Goal: Task Accomplishment & Management: Manage account settings

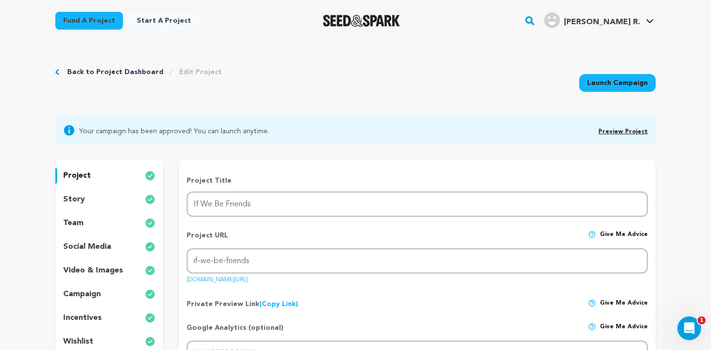
click at [283, 303] on link "(Copy Link) Copy private preview link" at bounding box center [278, 304] width 39 height 7
click at [71, 227] on p "team" at bounding box center [73, 223] width 20 height 12
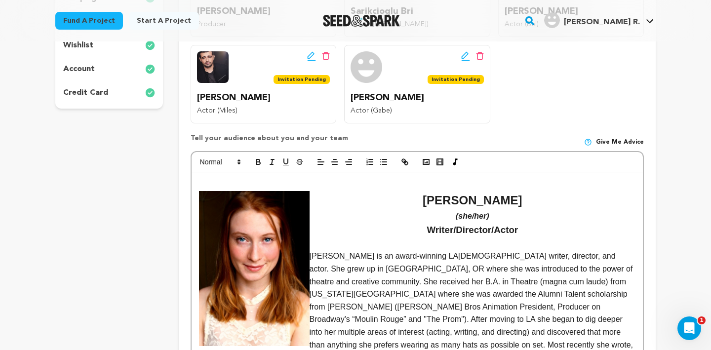
scroll to position [308, 0]
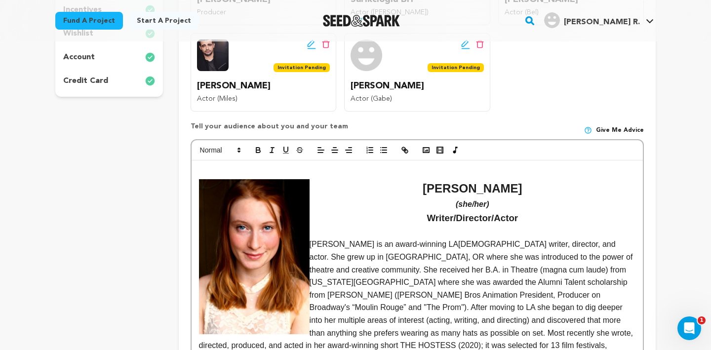
click at [310, 243] on p "Rosalie Alspach is an award-winning LA-based writer, director, and actor. She g…" at bounding box center [417, 307] width 436 height 139
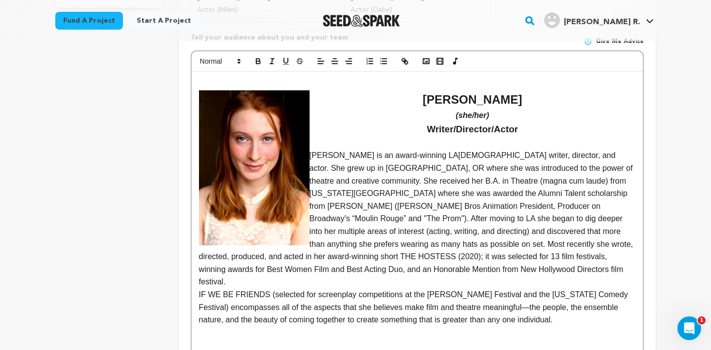
scroll to position [396, 0]
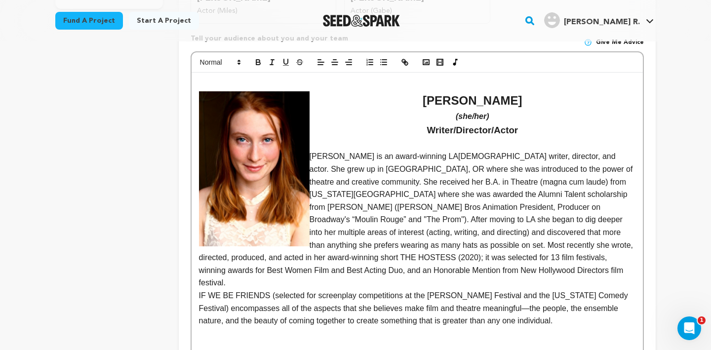
click at [310, 156] on p "Rosalie Alspach is an award-winning LA-based writer, director, and actor. She g…" at bounding box center [417, 219] width 436 height 139
click at [276, 161] on img at bounding box center [254, 168] width 111 height 155
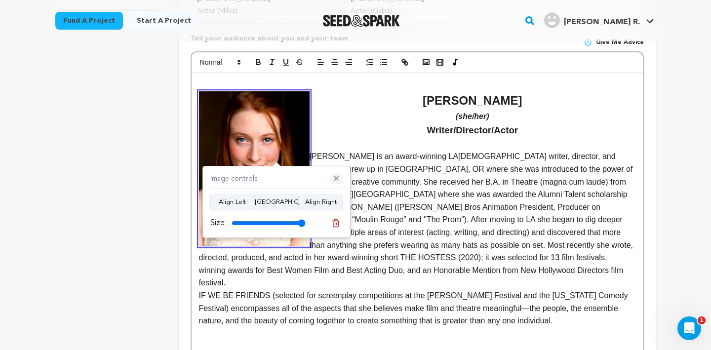
click at [340, 177] on button "✕" at bounding box center [336, 179] width 12 height 10
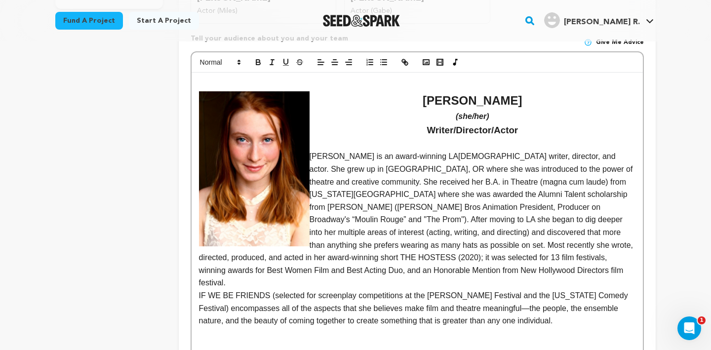
click at [279, 174] on img at bounding box center [254, 168] width 111 height 155
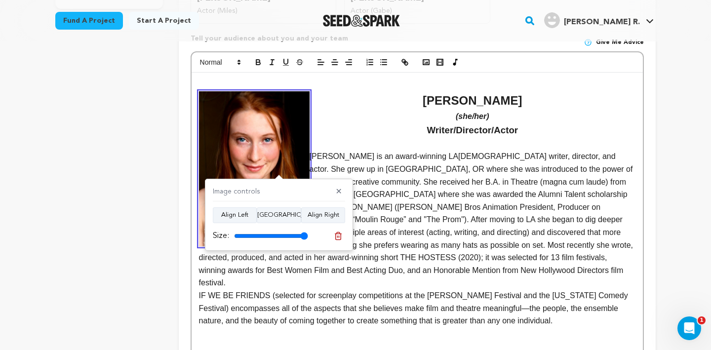
click at [341, 161] on p "Rosalie Alspach is an award-winning LA-based writer, director, and actor. She g…" at bounding box center [417, 219] width 436 height 139
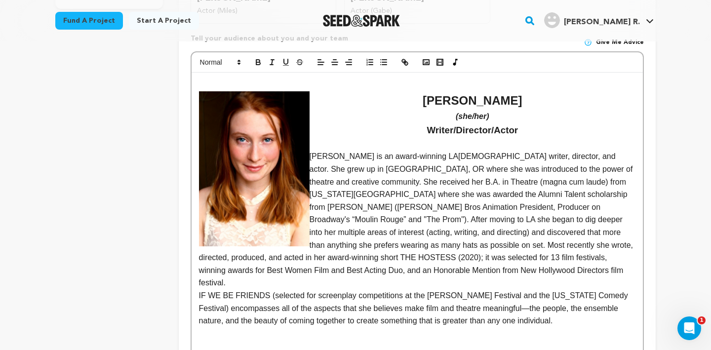
click at [310, 156] on p "Rosalie Alspach is an award-winning LA-based writer, director, and actor. She g…" at bounding box center [417, 219] width 436 height 139
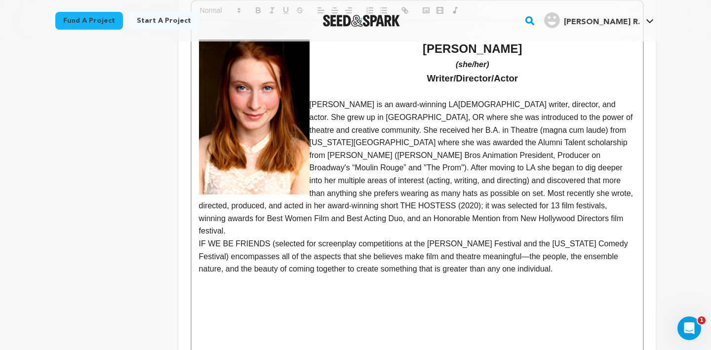
scroll to position [451, 0]
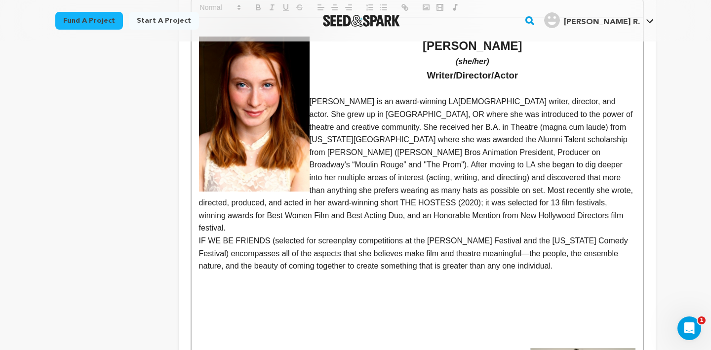
click at [280, 88] on img at bounding box center [254, 114] width 111 height 155
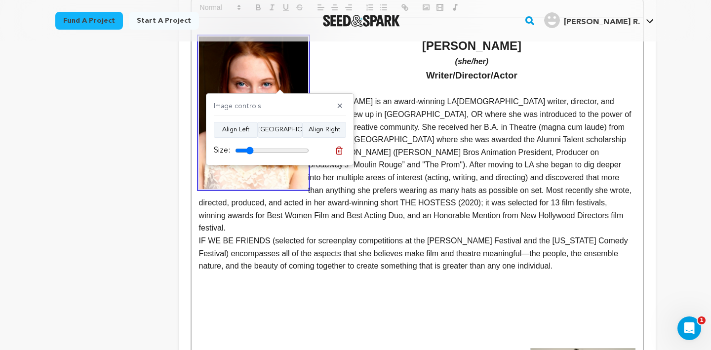
drag, startPoint x: 306, startPoint y: 148, endPoint x: 250, endPoint y: 135, distance: 57.8
type input "25"
click at [250, 147] on input "range" at bounding box center [272, 151] width 74 height 8
click at [349, 174] on p "Rosalie Alspach is an award-winning LA-based writer, director, and actor. She g…" at bounding box center [417, 164] width 436 height 139
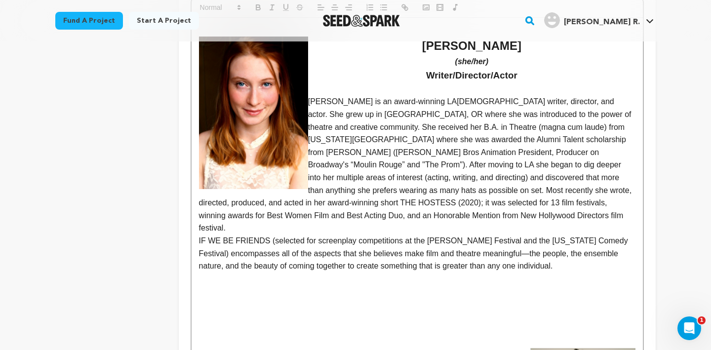
click at [309, 101] on p "Rosalie Alspach is an award-winning LA-based writer, director, and actor. She g…" at bounding box center [417, 164] width 436 height 139
click at [308, 116] on p "Rosalie Alspach is an award-winning LA-based writer, director, and actor. She g…" at bounding box center [417, 164] width 436 height 139
click at [311, 100] on p "[PERSON_NAME] is an award-winning LA[DEMOGRAPHIC_DATA] writer, director, and ac…" at bounding box center [417, 164] width 436 height 139
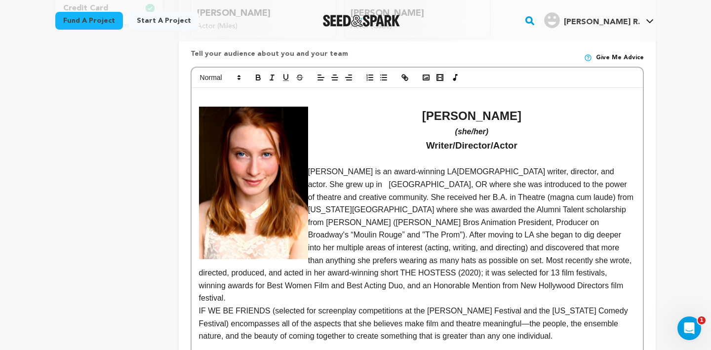
scroll to position [376, 0]
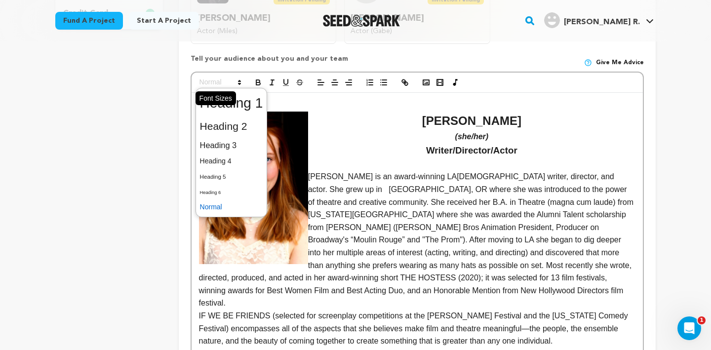
click at [236, 82] on icon at bounding box center [239, 82] width 9 height 9
click at [352, 137] on p "(she/her)" at bounding box center [417, 136] width 436 height 13
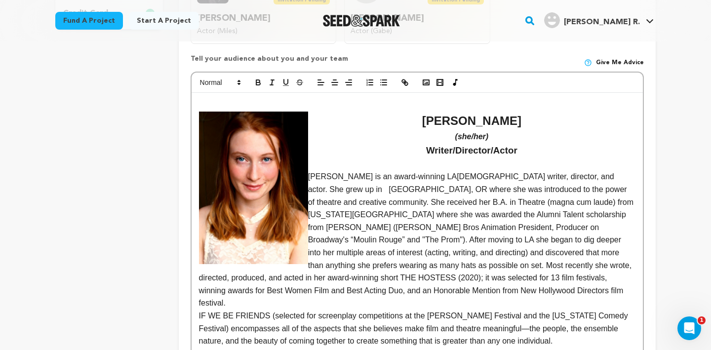
click at [236, 210] on img at bounding box center [253, 188] width 109 height 153
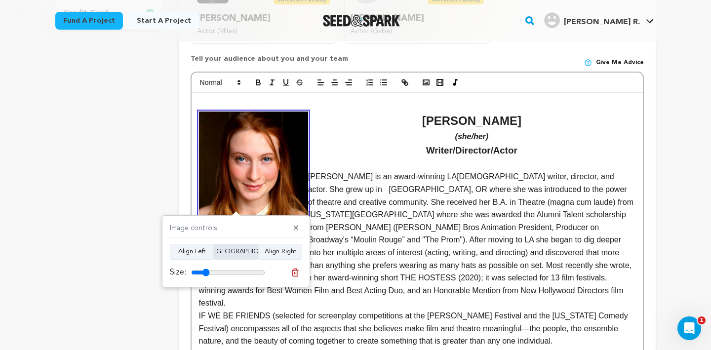
click at [239, 250] on button "Align Center" at bounding box center [236, 252] width 44 height 16
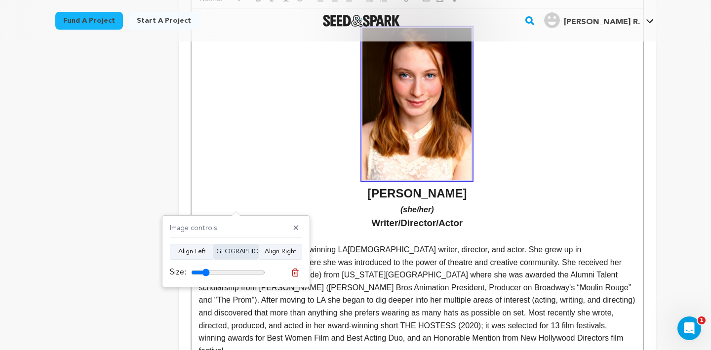
scroll to position [466, 0]
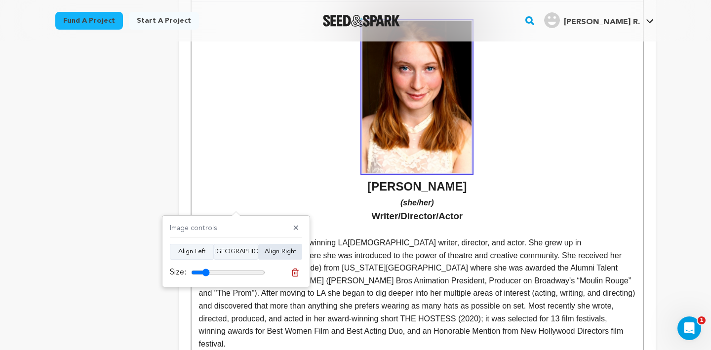
click at [293, 251] on button "Align Right" at bounding box center [280, 252] width 44 height 16
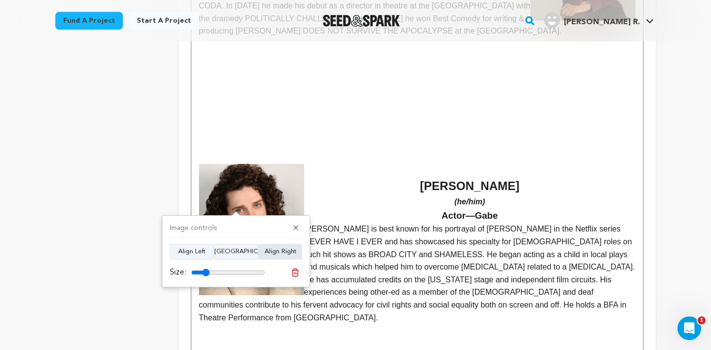
scroll to position [928, 0]
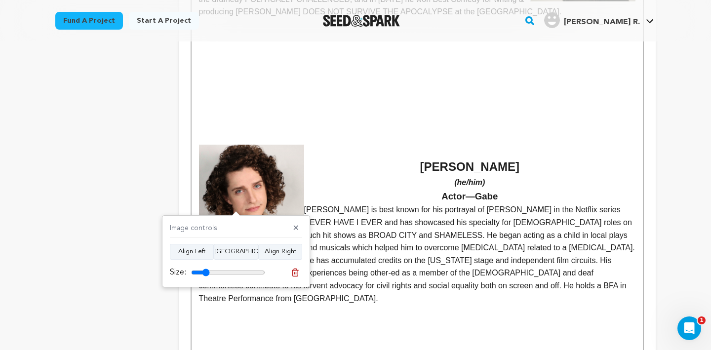
click at [267, 192] on img at bounding box center [251, 210] width 105 height 131
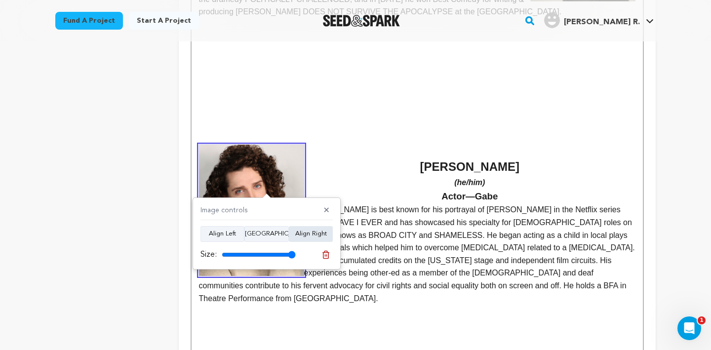
click at [302, 231] on button "Align Right" at bounding box center [311, 234] width 44 height 16
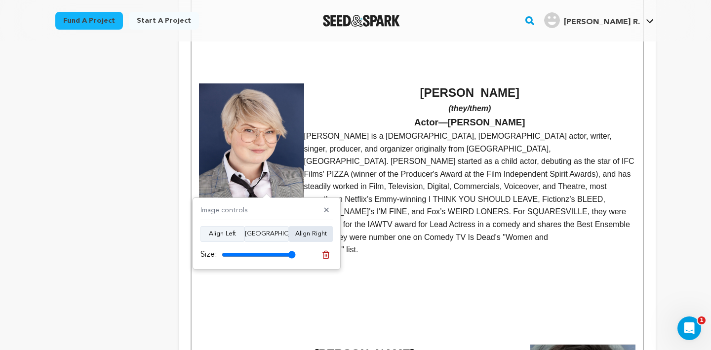
scroll to position [1484, 0]
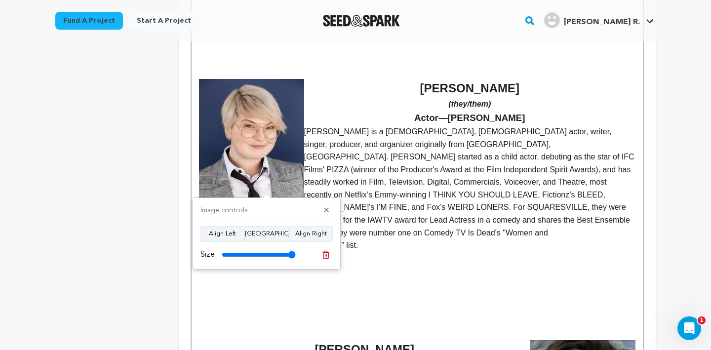
click at [286, 159] on img at bounding box center [251, 157] width 105 height 157
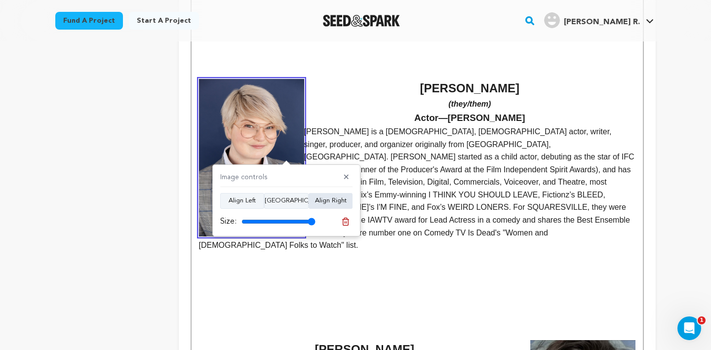
click at [331, 203] on button "Align Right" at bounding box center [330, 201] width 44 height 16
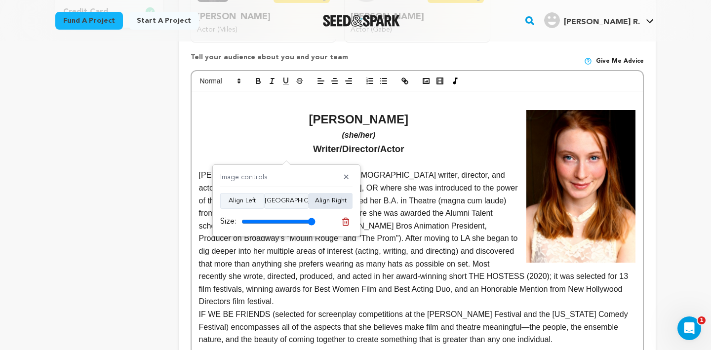
scroll to position [333, 0]
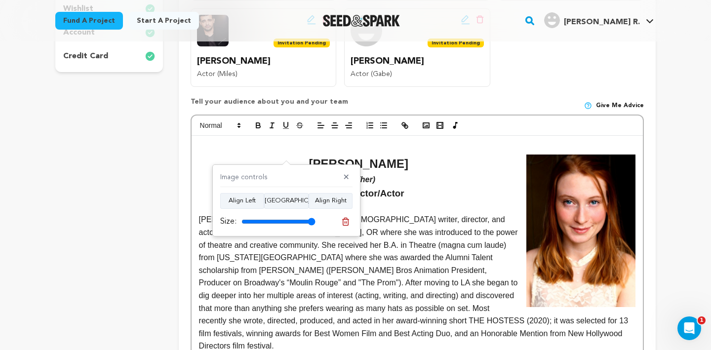
click at [433, 187] on h3 "Writer/Director/Actor" at bounding box center [417, 193] width 436 height 15
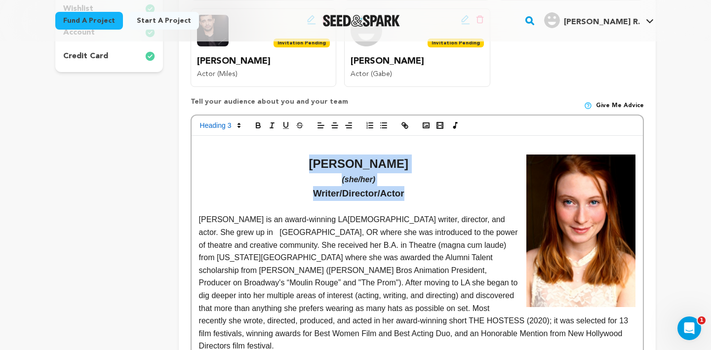
drag, startPoint x: 430, startPoint y: 190, endPoint x: 310, endPoint y: 163, distance: 122.4
click at [320, 125] on line "button" at bounding box center [321, 125] width 6 height 0
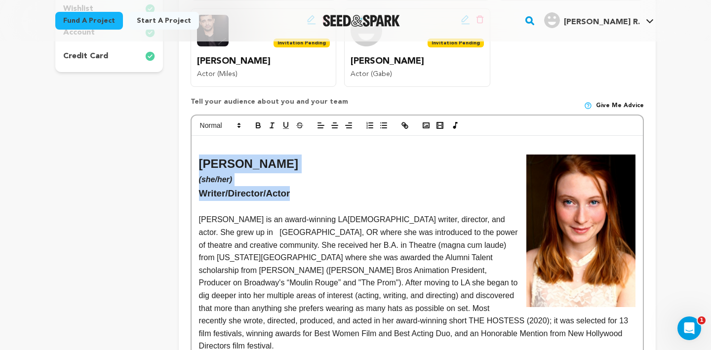
click at [340, 188] on h3 "Writer/Director/Actor" at bounding box center [417, 193] width 436 height 15
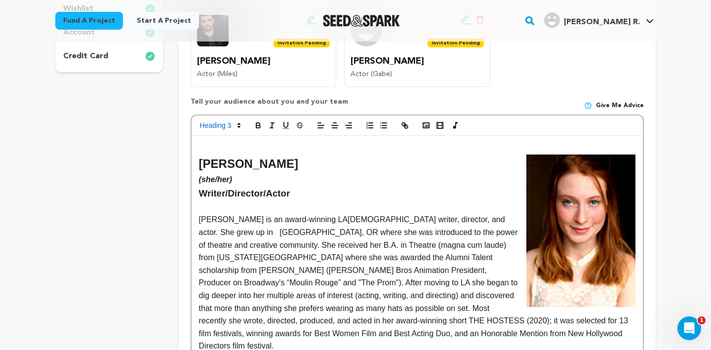
drag, startPoint x: 240, startPoint y: 179, endPoint x: 199, endPoint y: 182, distance: 40.5
click at [199, 182] on p "(she/her)" at bounding box center [417, 179] width 436 height 13
click at [289, 187] on h3 "Writer/Director/Actor" at bounding box center [417, 193] width 436 height 15
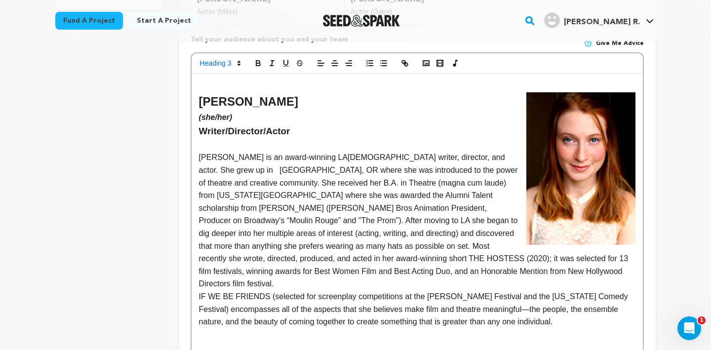
scroll to position [400, 0]
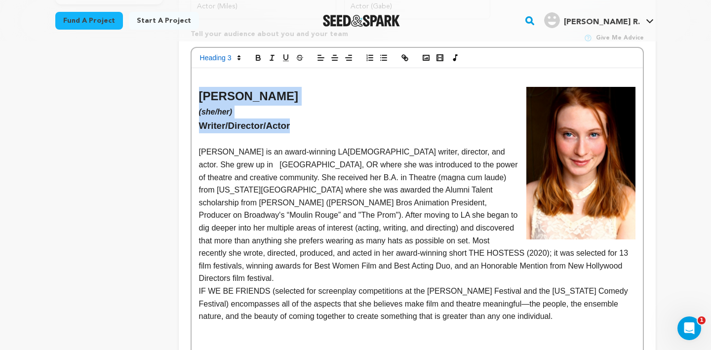
drag, startPoint x: 310, startPoint y: 128, endPoint x: 195, endPoint y: 100, distance: 118.9
click at [334, 60] on icon "button" at bounding box center [334, 57] width 9 height 9
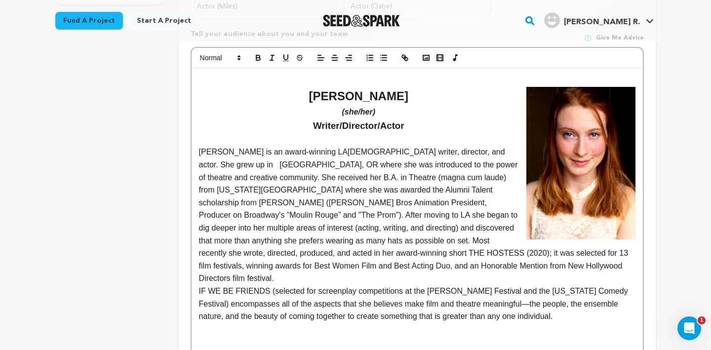
click at [441, 251] on p "[PERSON_NAME] is an award-winning LA[DEMOGRAPHIC_DATA] writer, director, and ac…" at bounding box center [417, 215] width 436 height 139
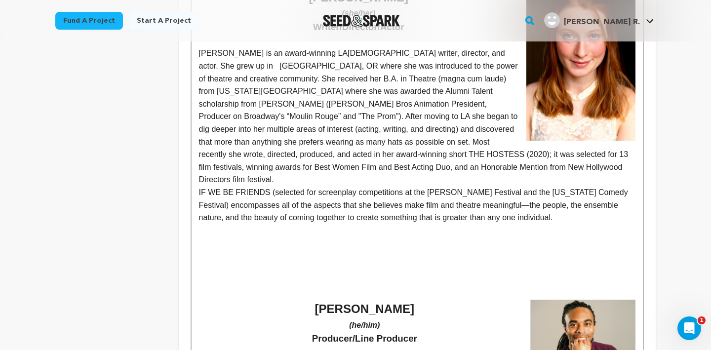
scroll to position [499, 0]
click at [441, 262] on p at bounding box center [417, 268] width 436 height 13
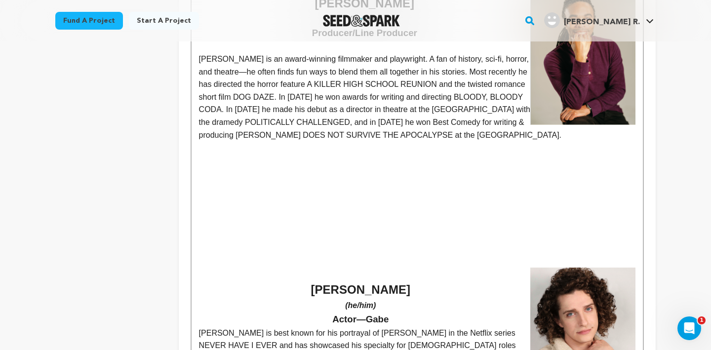
scroll to position [770, 0]
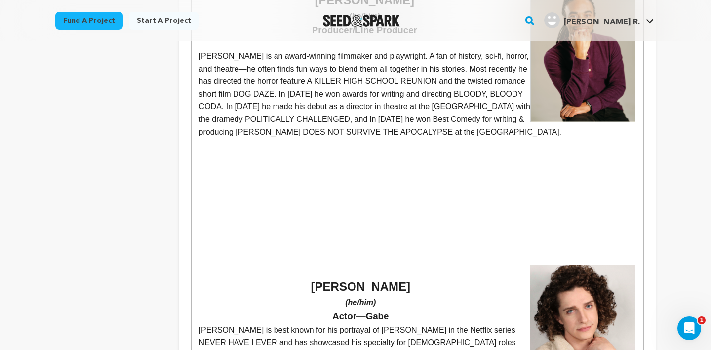
click at [235, 134] on p "[PERSON_NAME] is an award-winning filmmaker and playwright. A fan of history, s…" at bounding box center [417, 94] width 436 height 88
click at [325, 262] on p at bounding box center [417, 258] width 436 height 13
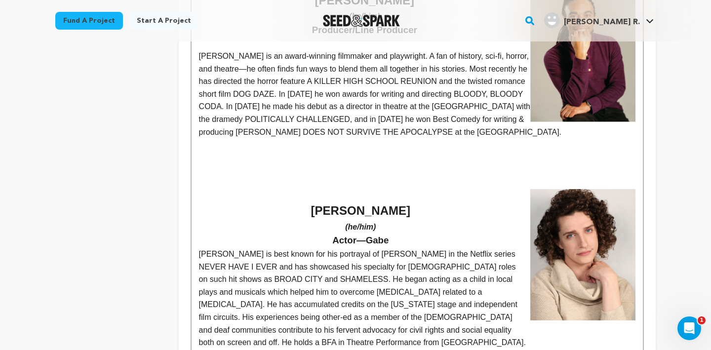
click at [234, 134] on p "[PERSON_NAME] is an award-winning filmmaker and playwright. A fan of history, s…" at bounding box center [417, 94] width 436 height 88
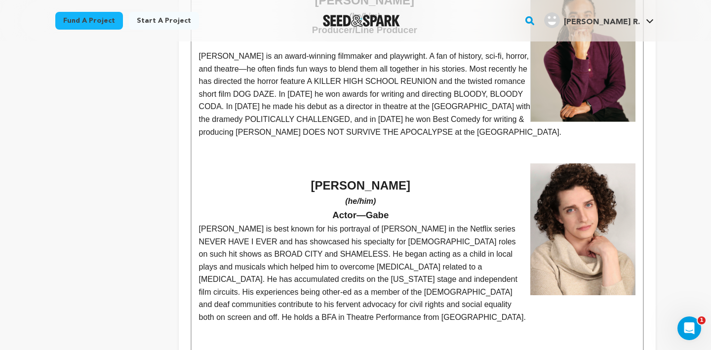
click at [232, 131] on p "[PERSON_NAME] is an award-winning filmmaker and playwright. A fan of history, s…" at bounding box center [417, 94] width 436 height 88
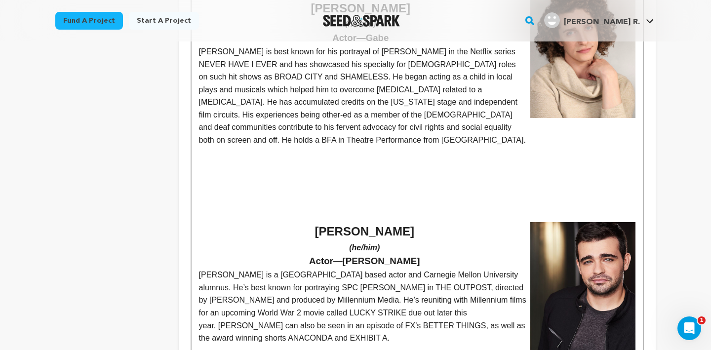
scroll to position [950, 0]
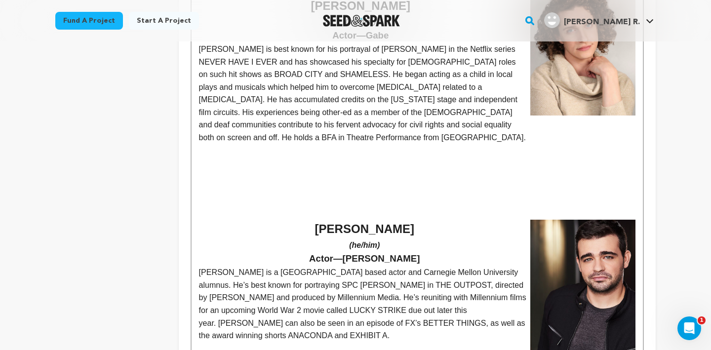
click at [334, 202] on p at bounding box center [417, 200] width 436 height 13
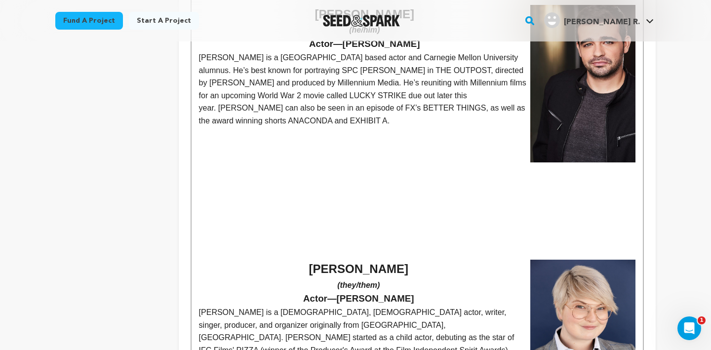
scroll to position [1142, 0]
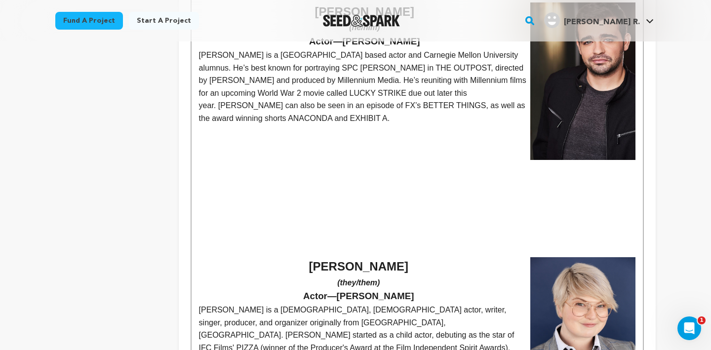
click at [334, 244] on h2 at bounding box center [417, 235] width 436 height 19
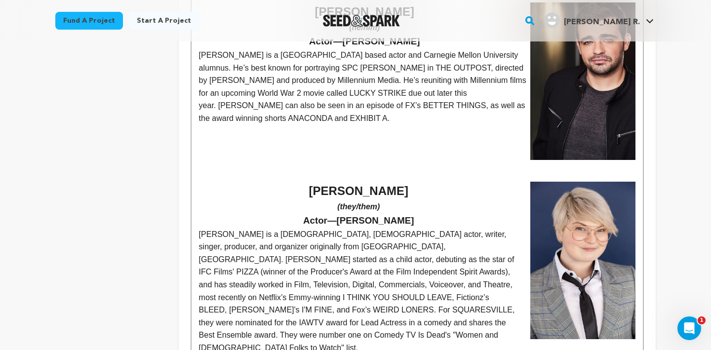
click at [245, 120] on p "[PERSON_NAME] is a [GEOGRAPHIC_DATA] based actor and Carnegie Mellon University…" at bounding box center [417, 87] width 436 height 76
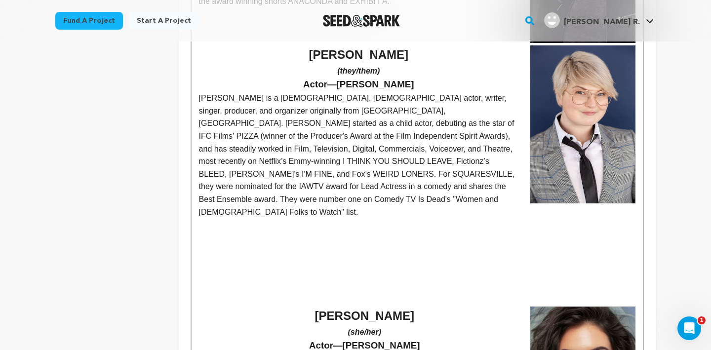
scroll to position [1269, 0]
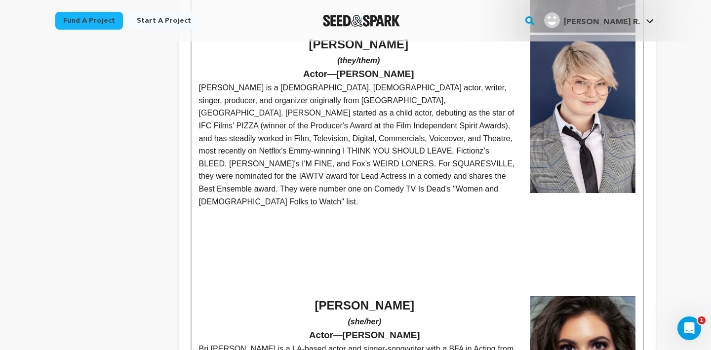
click at [351, 284] on p at bounding box center [417, 290] width 436 height 13
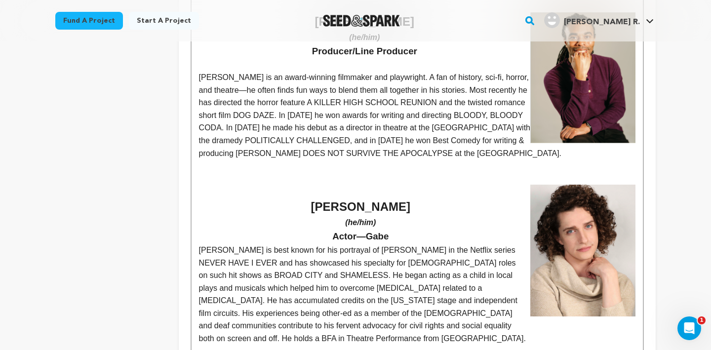
scroll to position [824, 0]
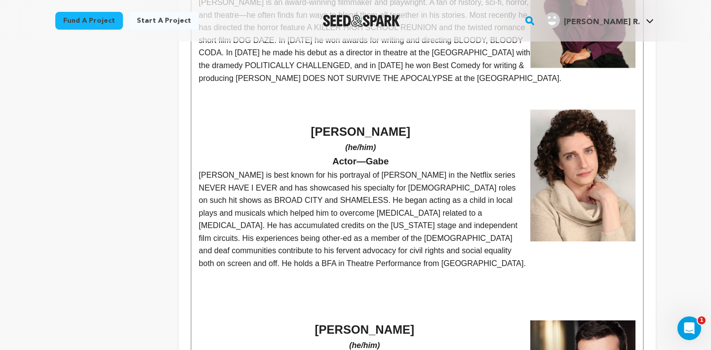
click at [232, 80] on p "[PERSON_NAME] is an award-winning filmmaker and playwright. A fan of history, s…" at bounding box center [417, 40] width 436 height 88
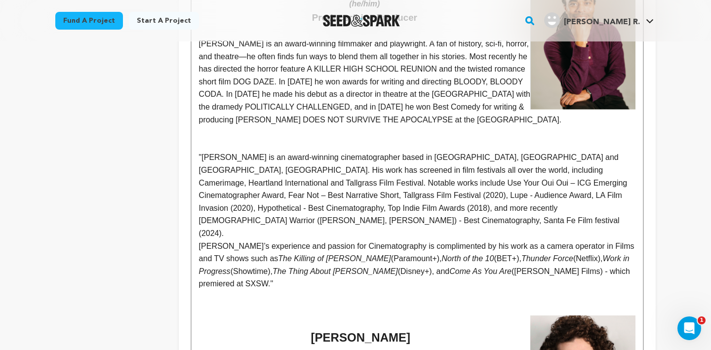
scroll to position [848, 0]
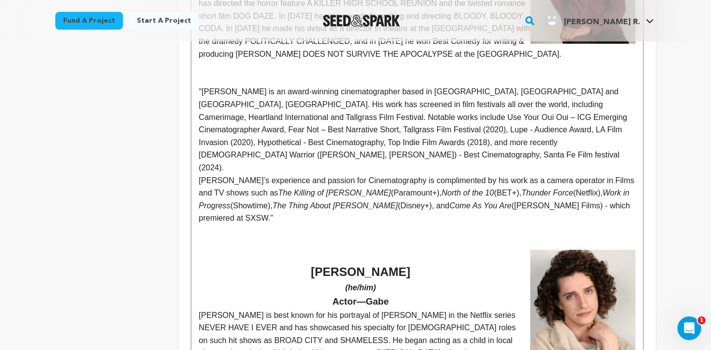
click at [198, 92] on div "Rosalie Alspach (she/her) Writer/Director/Actor Rosalie Alspach is an award-win…" at bounding box center [416, 309] width 451 height 1379
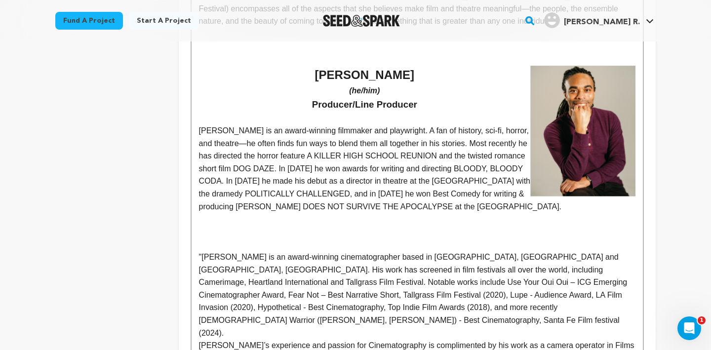
scroll to position [696, 0]
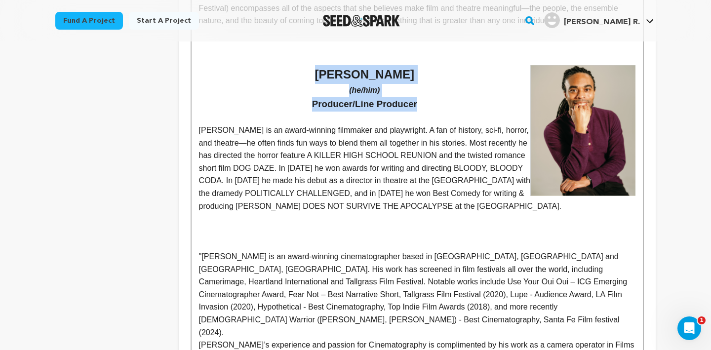
drag, startPoint x: 424, startPoint y: 88, endPoint x: 306, endPoint y: 57, distance: 122.9
copy div "Matthew Robinson (he/him) Producer/Line Producer"
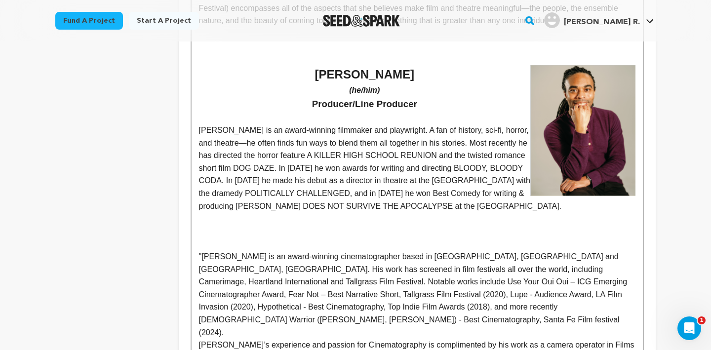
click at [205, 240] on p at bounding box center [417, 243] width 436 height 13
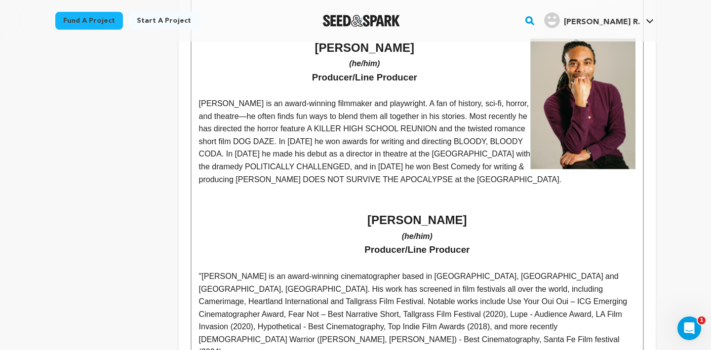
scroll to position [739, 0]
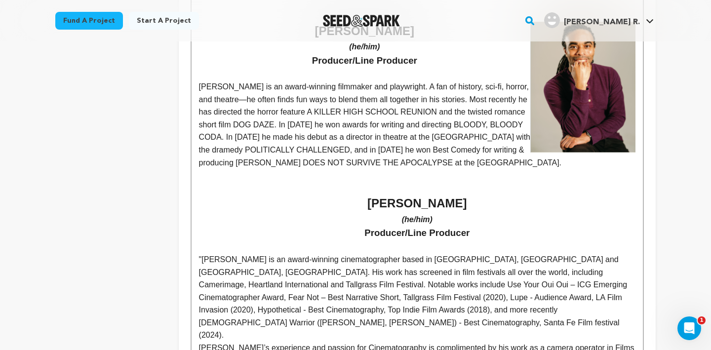
drag, startPoint x: 470, startPoint y: 205, endPoint x: 362, endPoint y: 199, distance: 108.7
click at [367, 199] on strong "[PERSON_NAME]" at bounding box center [416, 202] width 99 height 13
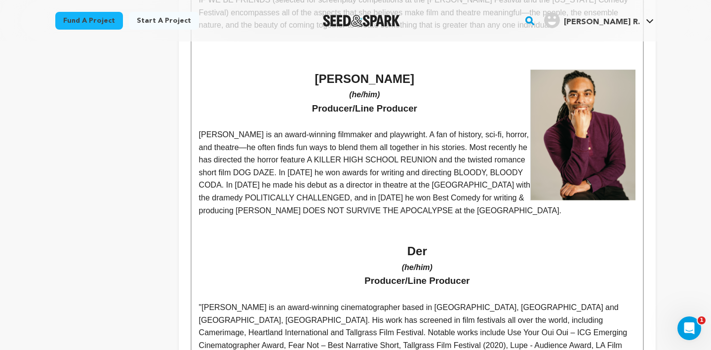
scroll to position [688, 0]
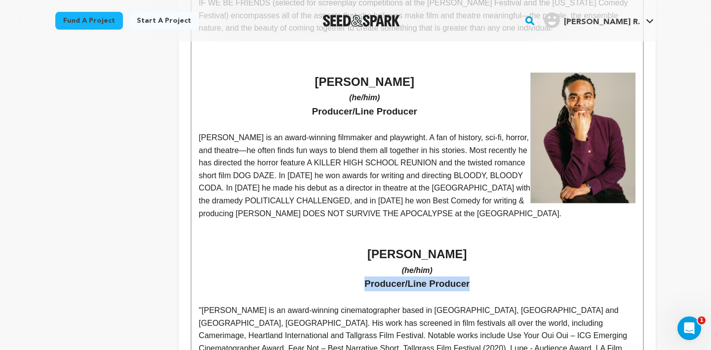
drag, startPoint x: 471, startPoint y: 284, endPoint x: 360, endPoint y: 278, distance: 111.2
click at [360, 278] on h3 "Producer/Line Producer" at bounding box center [417, 283] width 436 height 15
click at [417, 106] on strong "Producer/Line Producer" at bounding box center [364, 111] width 105 height 10
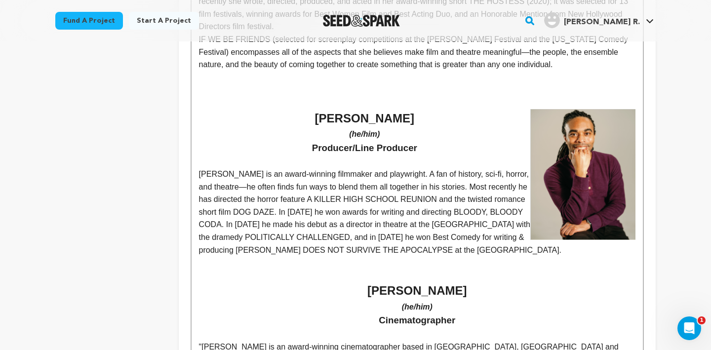
scroll to position [670, 0]
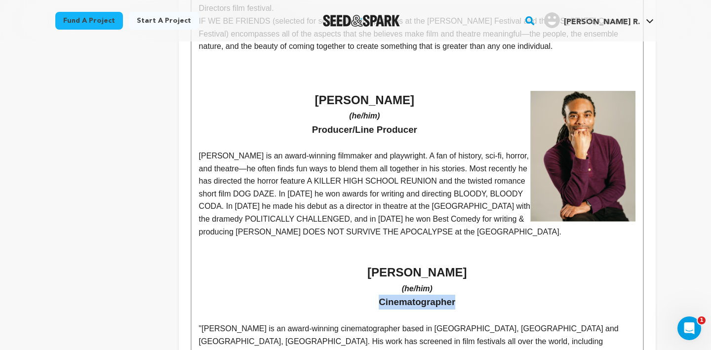
drag, startPoint x: 464, startPoint y: 304, endPoint x: 376, endPoint y: 301, distance: 87.9
click at [376, 301] on h3 "Cinematographer" at bounding box center [417, 302] width 436 height 15
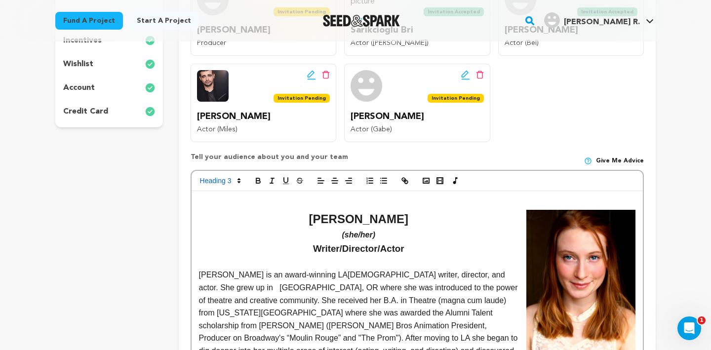
scroll to position [272, 0]
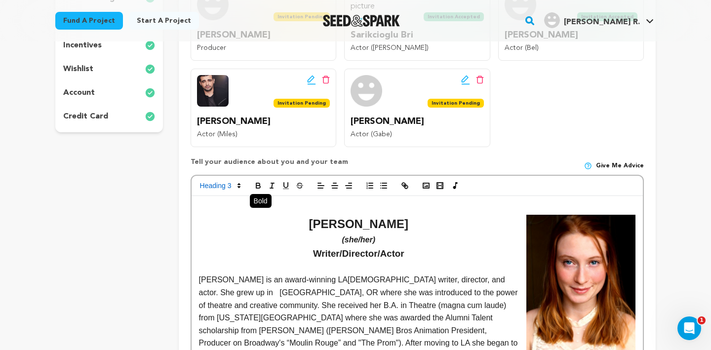
click at [258, 186] on icon "button" at bounding box center [258, 187] width 4 height 2
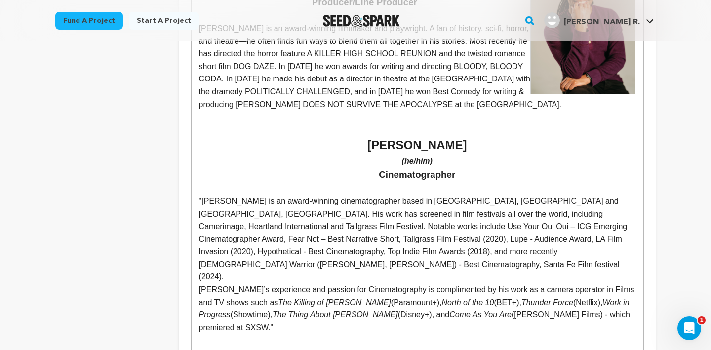
click at [362, 241] on p ""Derek C. Fisher is an award-winning cinematographer based in Los Angeles, CA a…" at bounding box center [417, 239] width 436 height 88
click at [201, 201] on p ""Derek C. Fisher is an award-winning cinematographer based in Los Angeles, CA a…" at bounding box center [417, 239] width 436 height 88
drag, startPoint x: 288, startPoint y: 227, endPoint x: 225, endPoint y: 226, distance: 63.2
click at [225, 226] on p "Derek C. Fisher is an award-winning cinematographer based in Los Angeles, CA an…" at bounding box center [417, 239] width 436 height 88
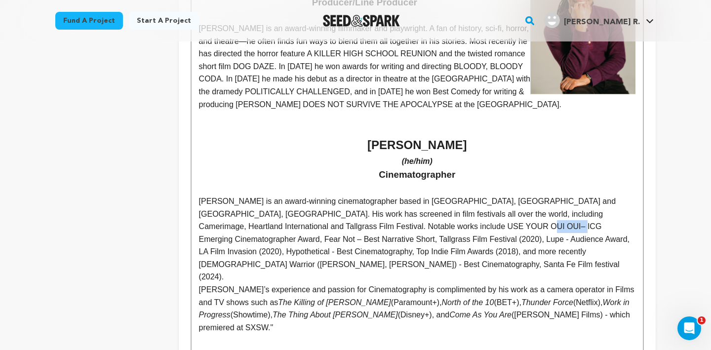
drag, startPoint x: 476, startPoint y: 228, endPoint x: 444, endPoint y: 224, distance: 32.3
click at [444, 224] on p "Derek C. Fisher is an award-winning cinematographer based in Los Angeles, CA an…" at bounding box center [417, 239] width 436 height 88
drag, startPoint x: 274, startPoint y: 241, endPoint x: 257, endPoint y: 240, distance: 17.3
click at [257, 240] on p "Derek C. Fisher is an award-winning cinematographer based in Los Angeles, CA an…" at bounding box center [417, 239] width 436 height 88
drag, startPoint x: 480, startPoint y: 238, endPoint x: 435, endPoint y: 237, distance: 44.9
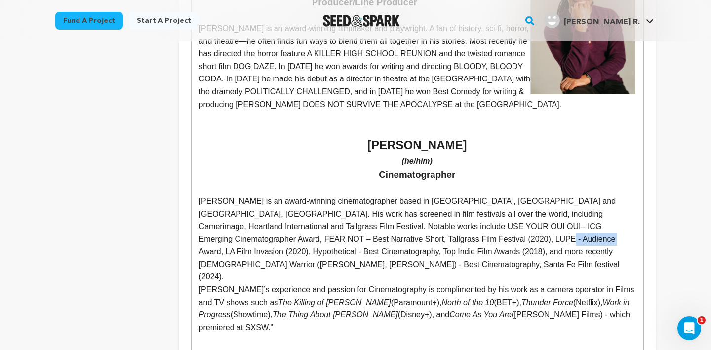
click at [435, 237] on p "Derek C. Fisher is an award-winning cinematographer based in Los Angeles, CA an…" at bounding box center [417, 239] width 436 height 88
drag, startPoint x: 384, startPoint y: 252, endPoint x: 321, endPoint y: 250, distance: 63.2
click at [321, 250] on p "Derek C. Fisher is an award-winning cinematographer based in Los Angeles, CA an…" at bounding box center [417, 239] width 436 height 88
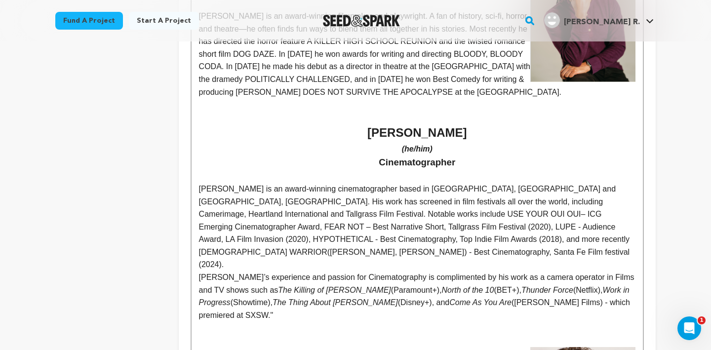
scroll to position [811, 0]
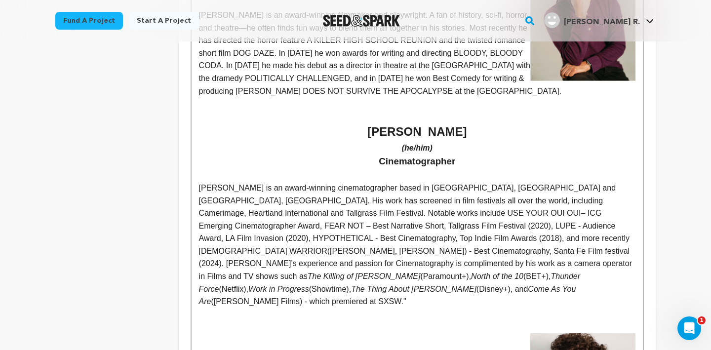
drag, startPoint x: 468, startPoint y: 266, endPoint x: 344, endPoint y: 259, distance: 125.0
click at [344, 259] on p "Derek C. Fisher is an award-winning cinematographer based in Los Angeles, CA an…" at bounding box center [417, 245] width 436 height 126
drag, startPoint x: 605, startPoint y: 264, endPoint x: 550, endPoint y: 262, distance: 54.8
click at [550, 262] on p "Derek C. Fisher is an award-winning cinematographer based in Los Angeles, CA an…" at bounding box center [417, 245] width 436 height 126
drag, startPoint x: 281, startPoint y: 277, endPoint x: 229, endPoint y: 271, distance: 52.2
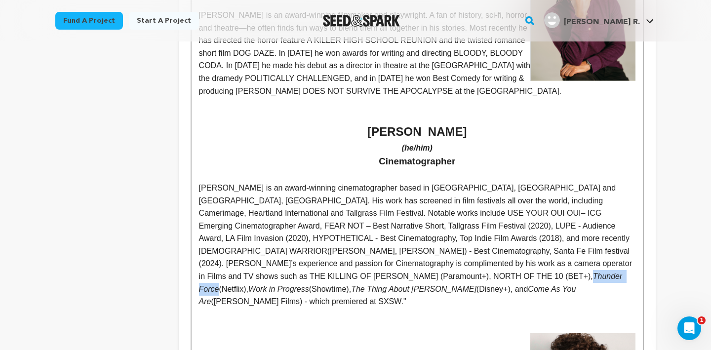
click at [229, 271] on p "Derek C. Fisher is an award-winning cinematographer based in Los Angeles, CA an…" at bounding box center [417, 245] width 436 height 126
drag, startPoint x: 388, startPoint y: 274, endPoint x: 328, endPoint y: 274, distance: 59.7
click at [328, 274] on p "Derek C. Fisher is an award-winning cinematographer based in Los Angeles, CA an…" at bounding box center [417, 245] width 436 height 126
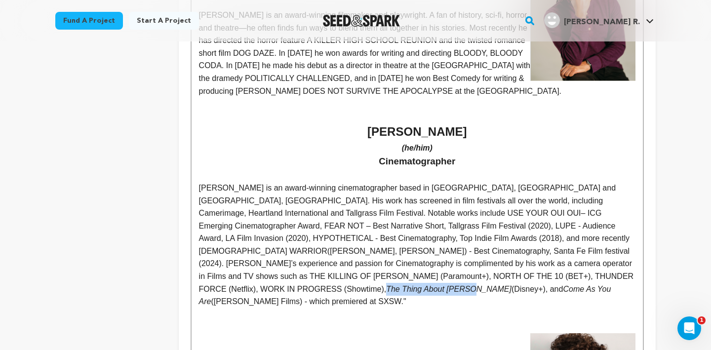
drag, startPoint x: 535, startPoint y: 276, endPoint x: 451, endPoint y: 271, distance: 83.6
click at [451, 271] on p "Derek C. Fisher is an award-winning cinematographer based in Los Angeles, CA an…" at bounding box center [417, 245] width 436 height 126
drag, startPoint x: 604, startPoint y: 276, endPoint x: 237, endPoint y: 288, distance: 366.9
click at [237, 288] on p "Derek C. Fisher is an award-winning cinematographer based in Los Angeles, CA an…" at bounding box center [417, 245] width 436 height 126
click at [457, 285] on p "Derek C. Fisher is an award-winning cinematographer based in Los Angeles, CA an…" at bounding box center [417, 245] width 436 height 126
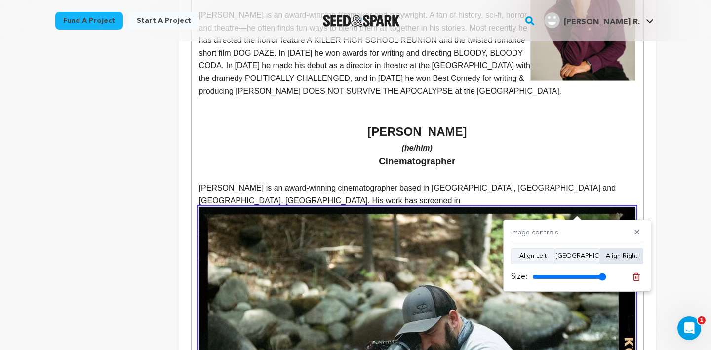
click at [609, 259] on button "Align Right" at bounding box center [621, 256] width 44 height 16
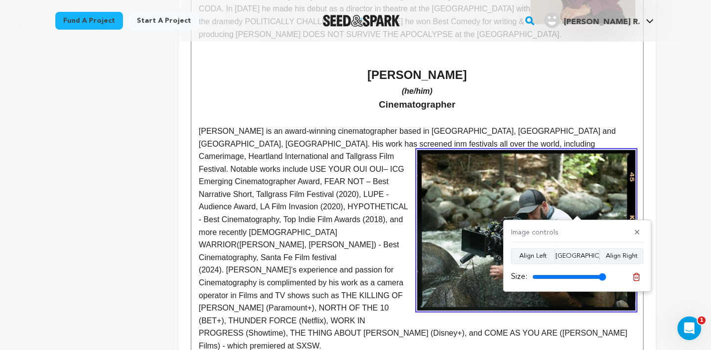
scroll to position [869, 0]
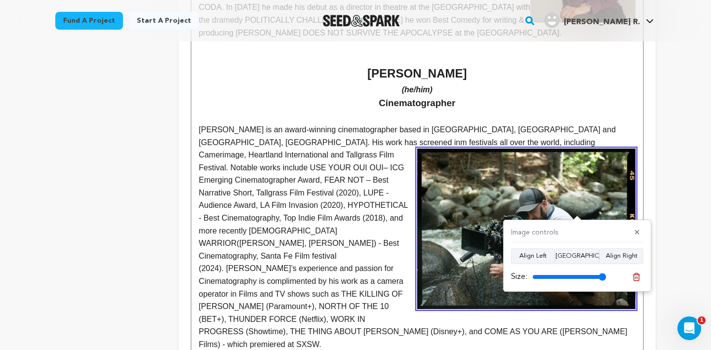
click at [440, 257] on img at bounding box center [526, 229] width 218 height 160
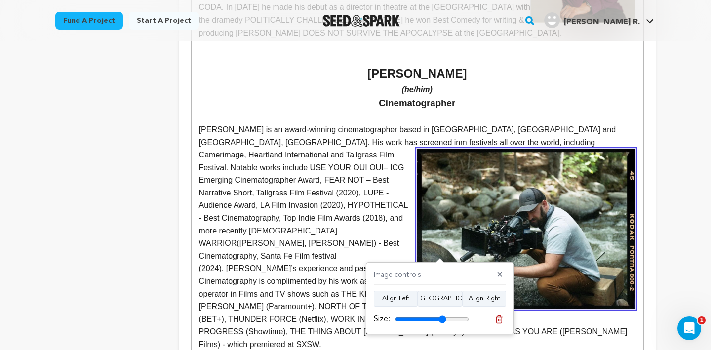
drag, startPoint x: 466, startPoint y: 320, endPoint x: 442, endPoint y: 317, distance: 24.3
click at [442, 317] on input "range" at bounding box center [432, 319] width 74 height 8
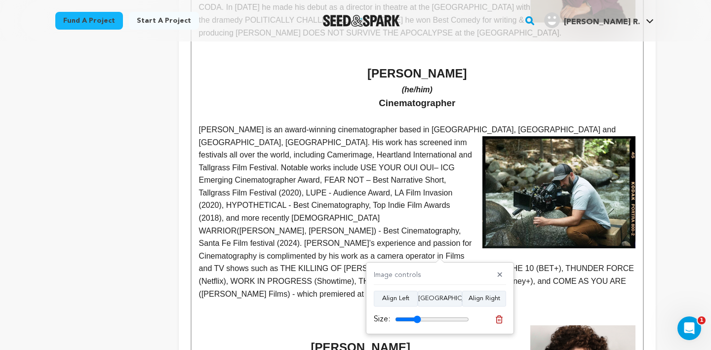
type input "34"
drag, startPoint x: 442, startPoint y: 317, endPoint x: 416, endPoint y: 313, distance: 26.0
click at [416, 313] on div "Size:" at bounding box center [421, 319] width 95 height 12
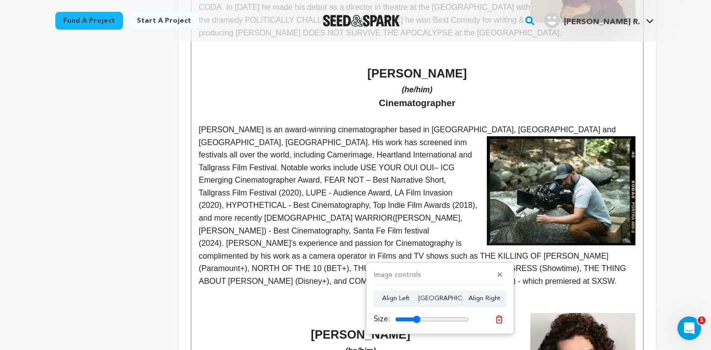
click at [523, 224] on img at bounding box center [561, 190] width 149 height 109
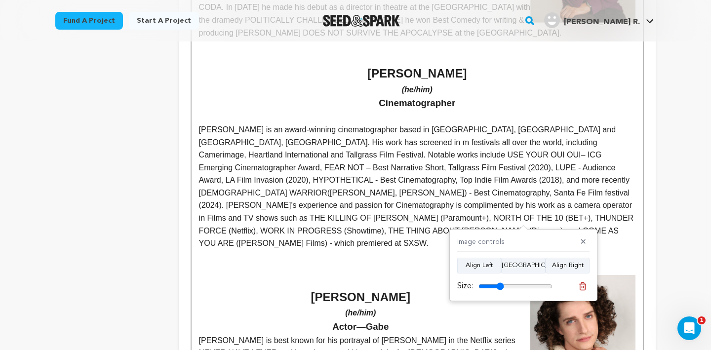
click at [200, 133] on p "[PERSON_NAME] is an award-winning cinematographer based in [GEOGRAPHIC_DATA], […" at bounding box center [417, 186] width 436 height 126
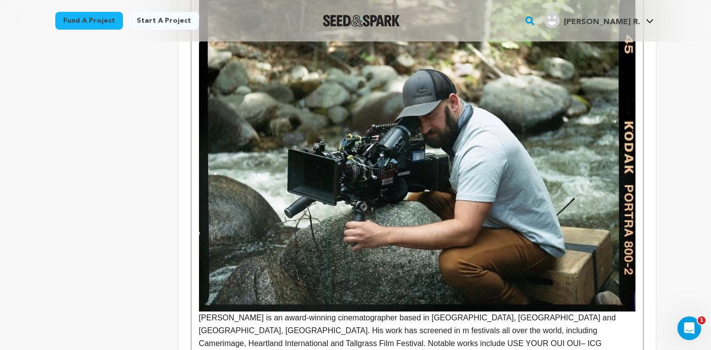
scroll to position [1016, 0]
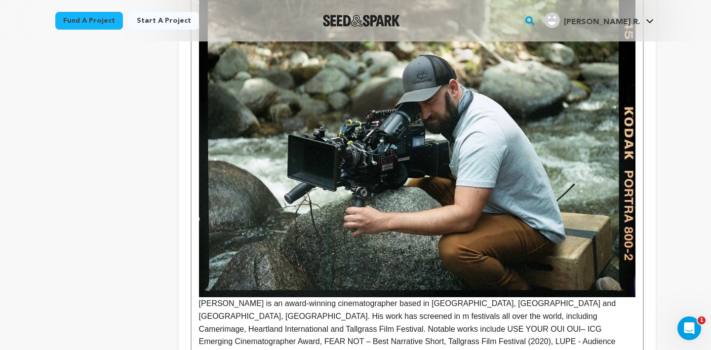
click at [258, 163] on img at bounding box center [417, 136] width 436 height 321
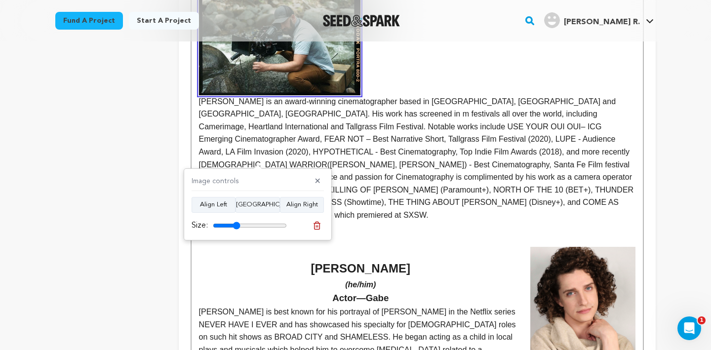
type input "37"
click at [236, 226] on input "range" at bounding box center [250, 226] width 74 height 8
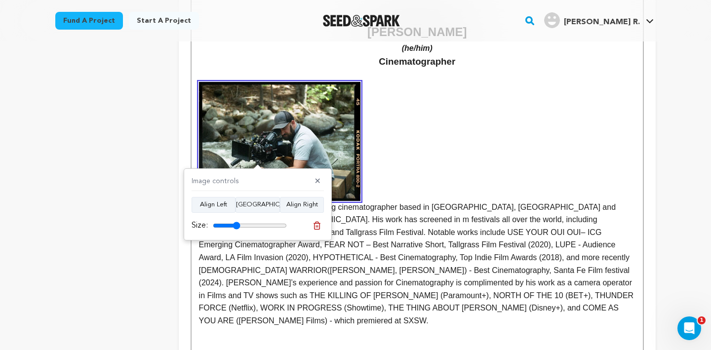
scroll to position [898, 0]
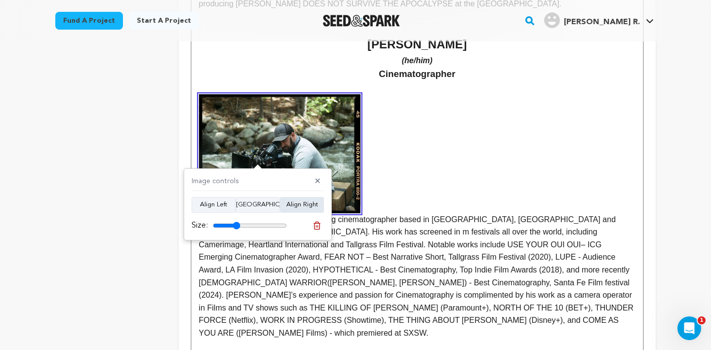
click at [300, 205] on button "Align Right" at bounding box center [302, 205] width 44 height 16
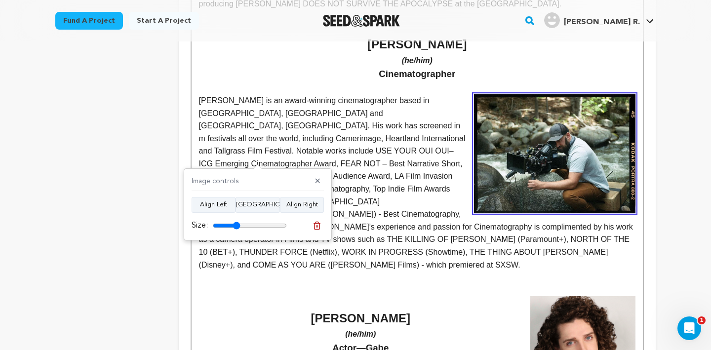
click at [429, 210] on p "ek C. Fisher is an award-winning cinematographer based in Los Angeles, CA and C…" at bounding box center [417, 182] width 436 height 177
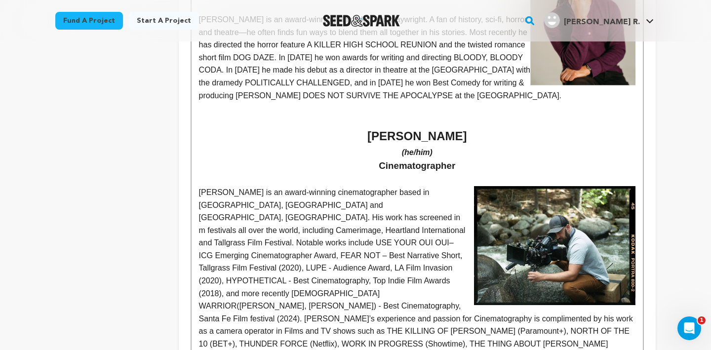
scroll to position [861, 0]
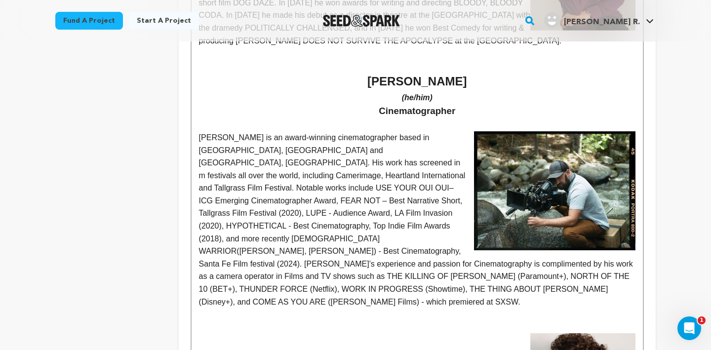
click at [199, 139] on p "ek C. Fisher is an award-winning cinematographer based in Los Angeles, CA and C…" at bounding box center [417, 219] width 436 height 177
click at [513, 61] on p at bounding box center [417, 66] width 436 height 13
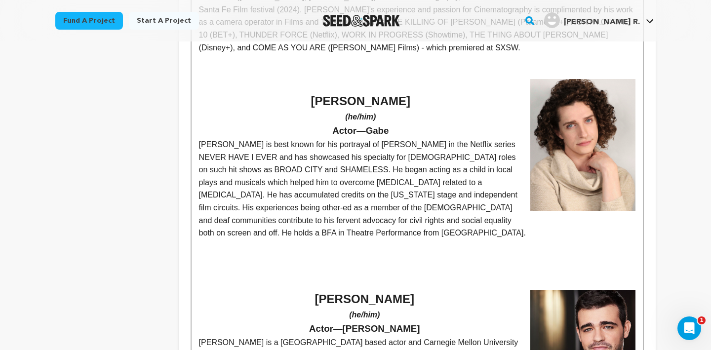
scroll to position [1138, 0]
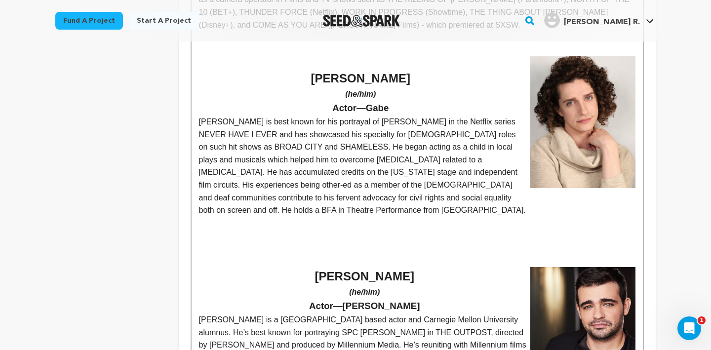
click at [591, 124] on img at bounding box center [582, 121] width 105 height 131
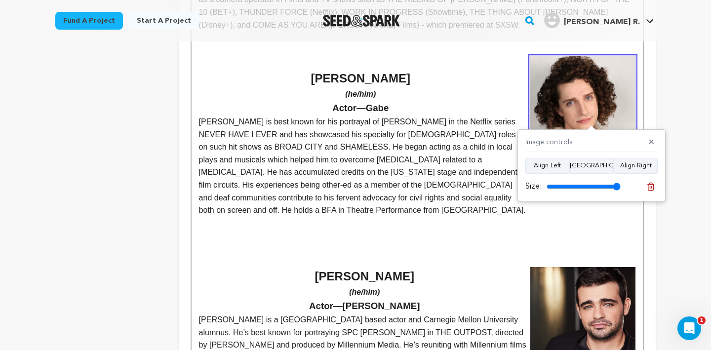
click at [210, 229] on p at bounding box center [417, 235] width 436 height 13
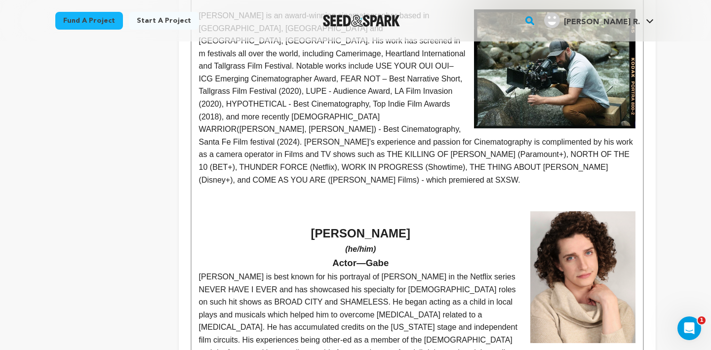
scroll to position [1048, 0]
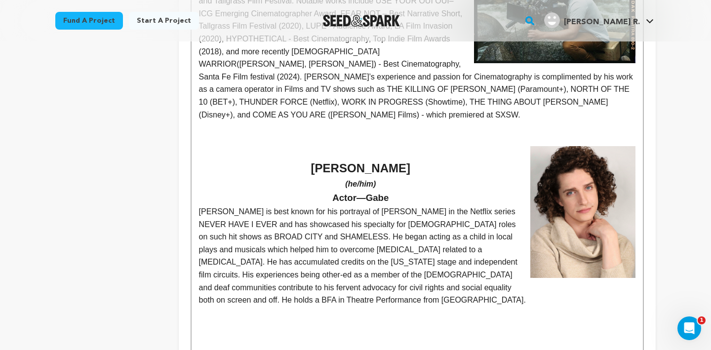
click at [573, 234] on img at bounding box center [582, 211] width 105 height 131
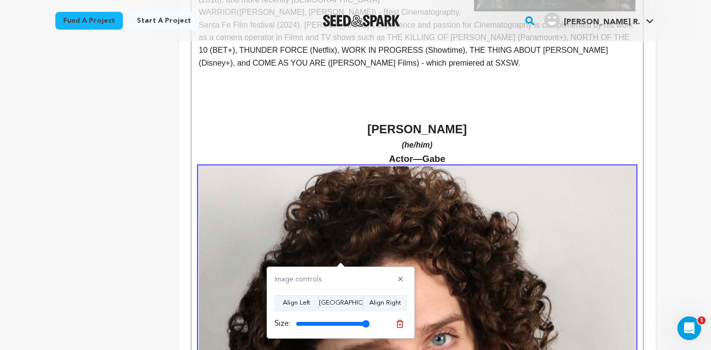
scroll to position [1102, 0]
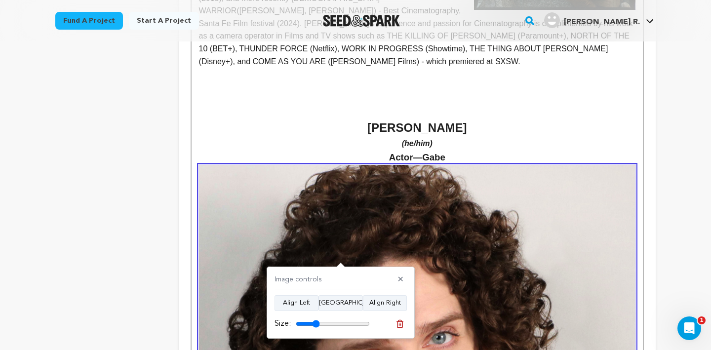
type input "32"
click at [316, 322] on input "range" at bounding box center [333, 324] width 74 height 8
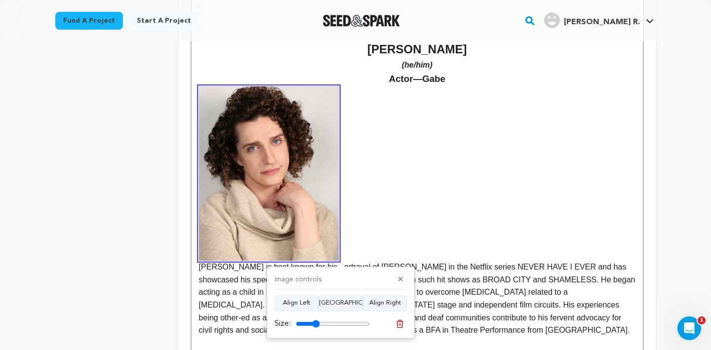
scroll to position [1193, 0]
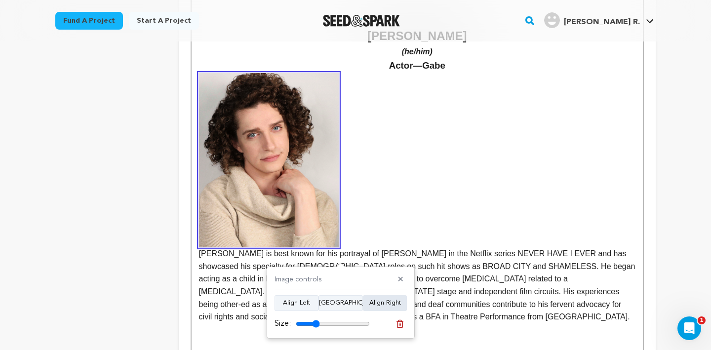
click at [374, 301] on button "Align Right" at bounding box center [385, 303] width 44 height 16
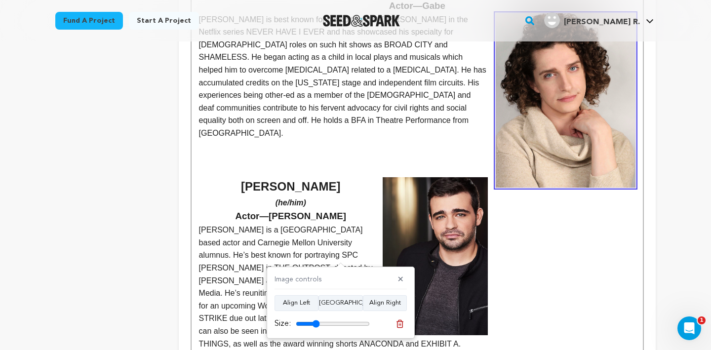
scroll to position [1259, 0]
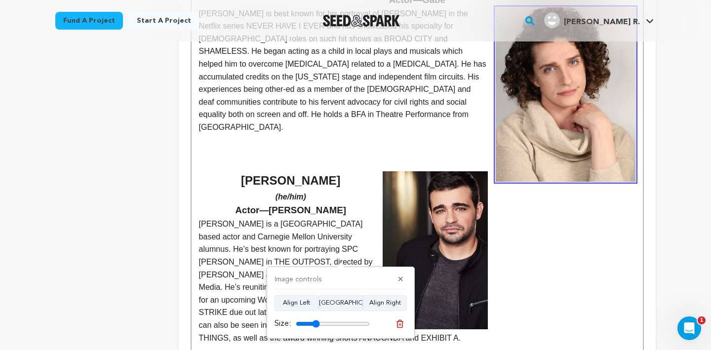
click at [546, 128] on img at bounding box center [566, 94] width 140 height 175
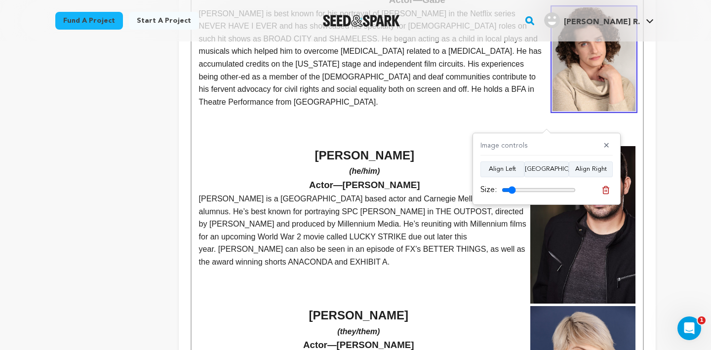
click at [512, 191] on input "range" at bounding box center [538, 190] width 74 height 8
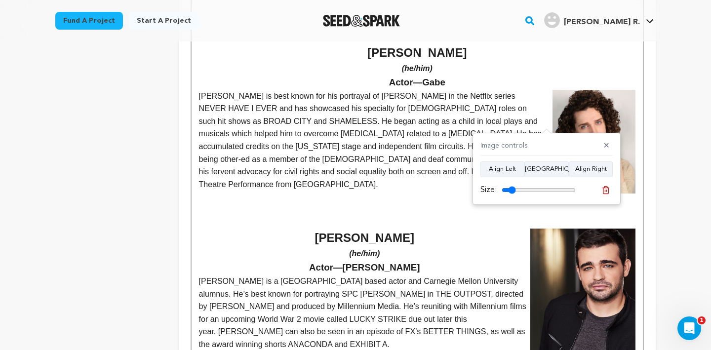
scroll to position [1170, 0]
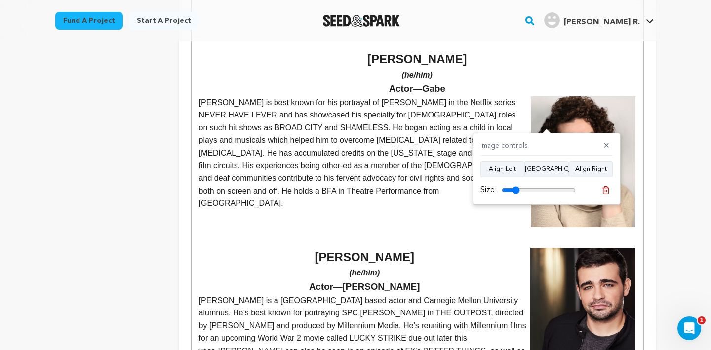
type input "24"
click at [515, 190] on input "range" at bounding box center [538, 190] width 74 height 8
click at [386, 210] on p at bounding box center [417, 216] width 436 height 13
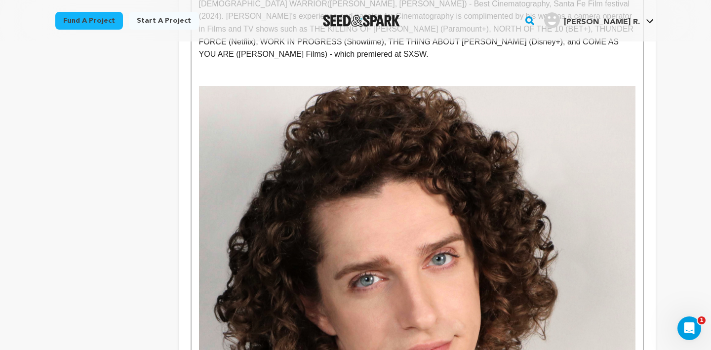
scroll to position [948, 0]
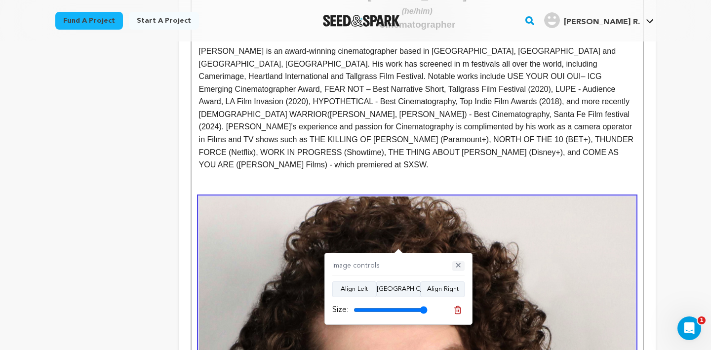
click at [459, 264] on button "✕" at bounding box center [458, 266] width 12 height 10
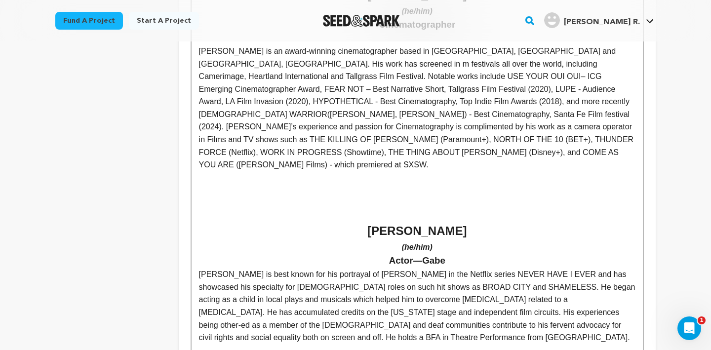
click at [378, 222] on h2 "[PERSON_NAME]" at bounding box center [417, 231] width 436 height 19
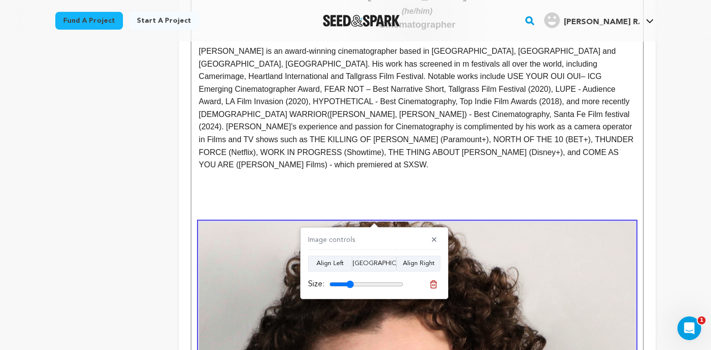
type input "33"
click at [350, 285] on input "range" at bounding box center [366, 284] width 74 height 8
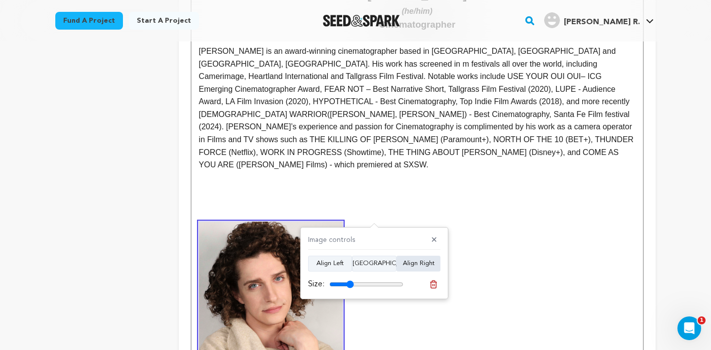
click at [411, 261] on button "Align Right" at bounding box center [418, 264] width 44 height 16
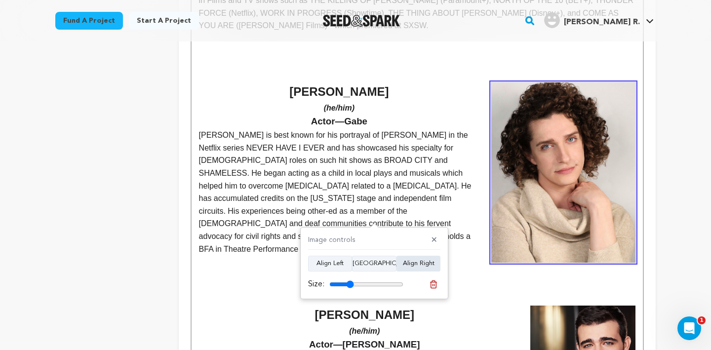
scroll to position [1103, 0]
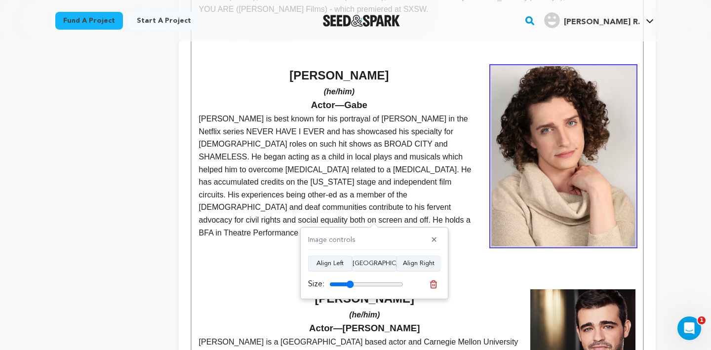
click at [524, 147] on img at bounding box center [563, 156] width 144 height 180
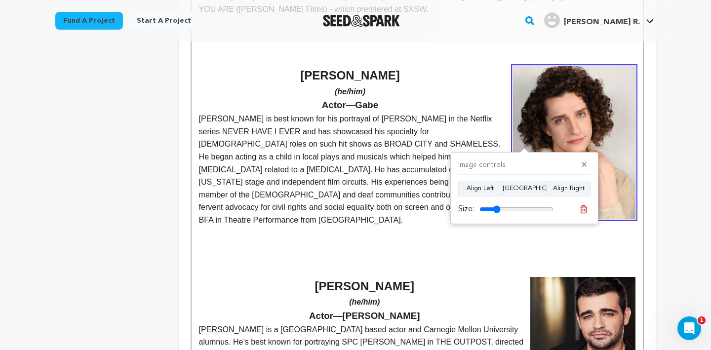
drag, startPoint x: 502, startPoint y: 210, endPoint x: 496, endPoint y: 209, distance: 5.9
type input "28"
click at [496, 209] on input "range" at bounding box center [516, 209] width 74 height 8
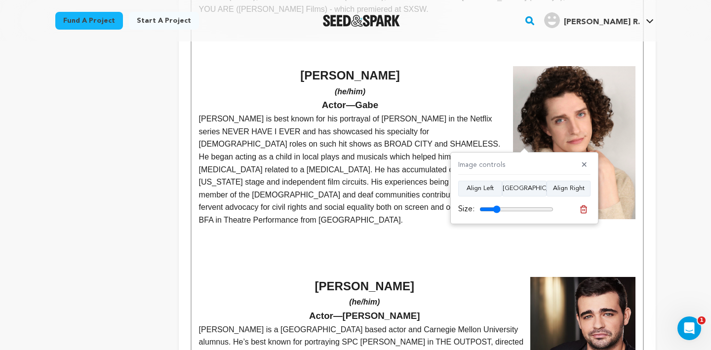
click at [629, 252] on p at bounding box center [417, 258] width 436 height 13
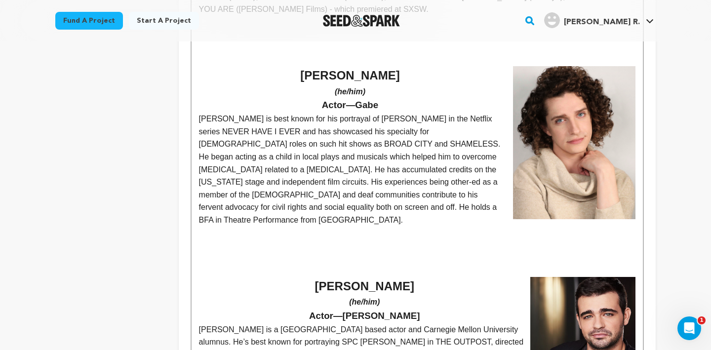
click at [558, 176] on img at bounding box center [574, 142] width 122 height 153
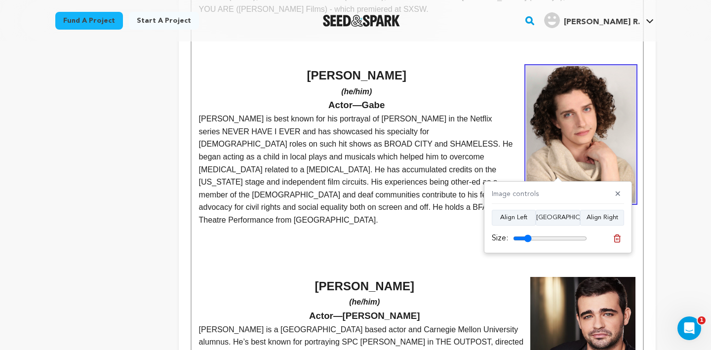
type input "25"
click at [528, 235] on input "range" at bounding box center [550, 238] width 74 height 8
click at [430, 252] on p at bounding box center [417, 258] width 436 height 13
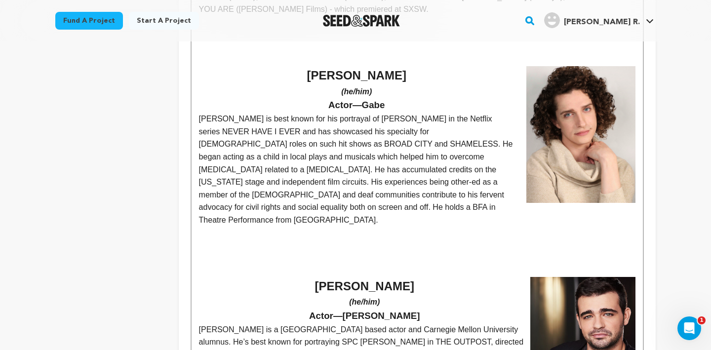
click at [524, 98] on h3 "Actor—Gabe" at bounding box center [417, 105] width 436 height 15
click at [388, 98] on h3 "Actor—Gabe" at bounding box center [417, 105] width 436 height 15
click at [329, 69] on strong "o Petrera" at bounding box center [356, 75] width 99 height 13
click at [417, 153] on span "[PERSON_NAME] is best known for his portrayal of [PERSON_NAME] in the Netflix s…" at bounding box center [357, 170] width 316 height 110
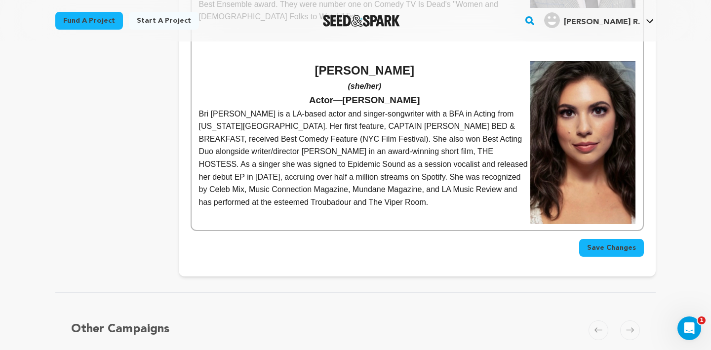
scroll to position [1818, 0]
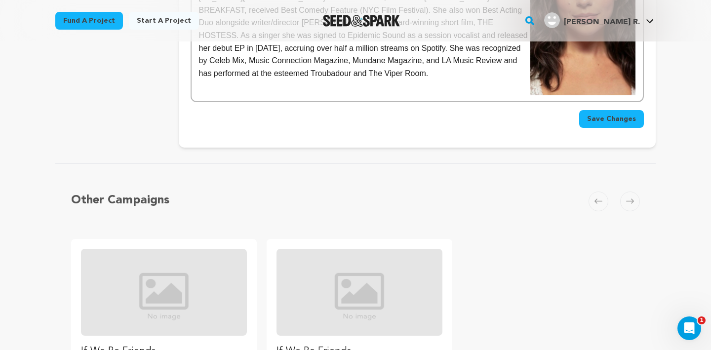
click at [633, 114] on span "Save Changes" at bounding box center [611, 119] width 49 height 10
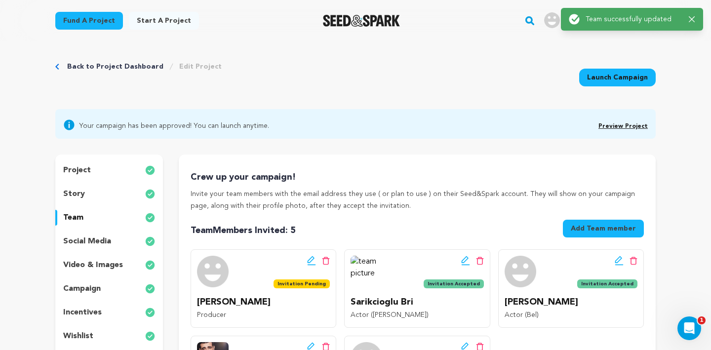
scroll to position [0, 0]
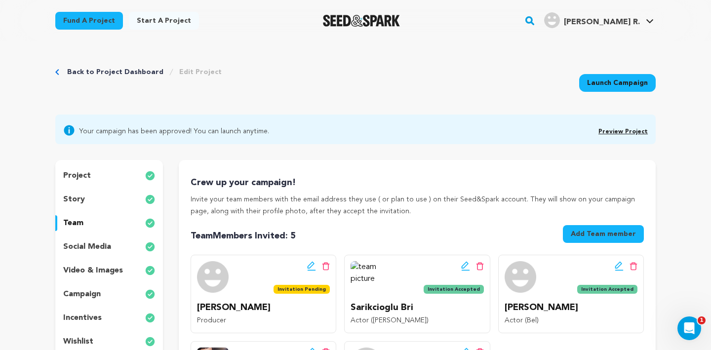
click at [613, 233] on button "Add Team member" at bounding box center [603, 234] width 81 height 18
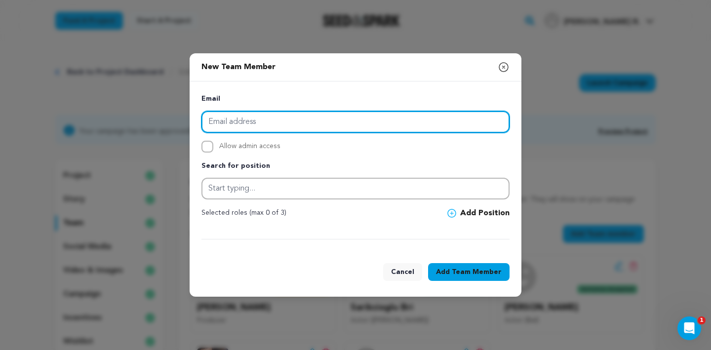
click at [329, 123] on input "email" at bounding box center [355, 122] width 308 height 22
paste input "[EMAIL_ADDRESS][DOMAIN_NAME]"
type input "[EMAIL_ADDRESS][DOMAIN_NAME]"
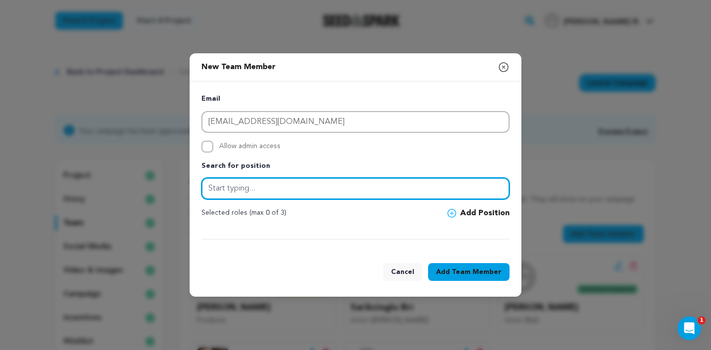
click at [270, 190] on input "text" at bounding box center [355, 189] width 308 height 22
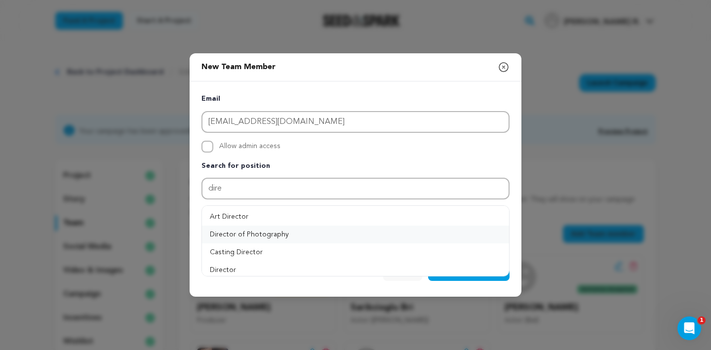
click at [215, 231] on button "Director of Photography" at bounding box center [355, 235] width 307 height 18
type input "Director of Photography"
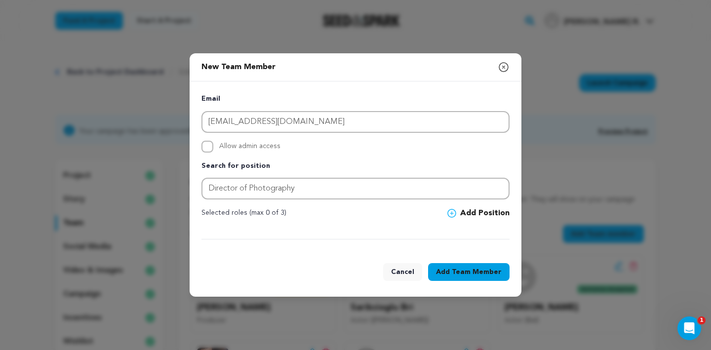
click at [460, 273] on span "Team Member" at bounding box center [477, 272] width 50 height 10
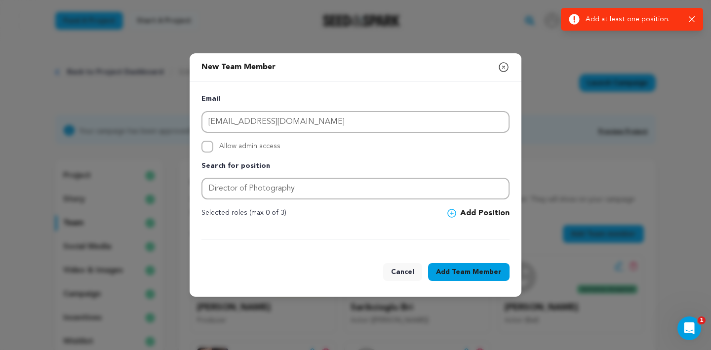
click at [455, 213] on icon at bounding box center [451, 213] width 9 height 9
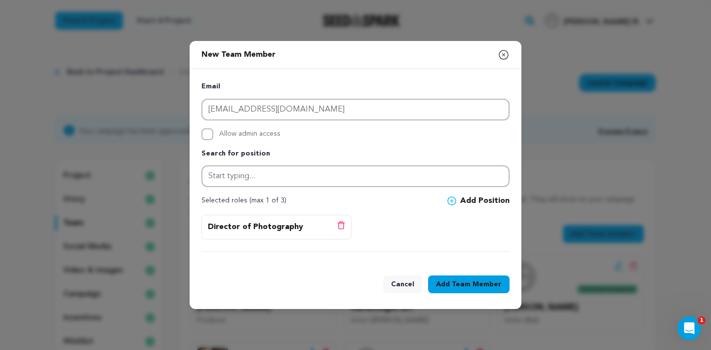
click at [466, 287] on span "Team Member" at bounding box center [477, 284] width 50 height 10
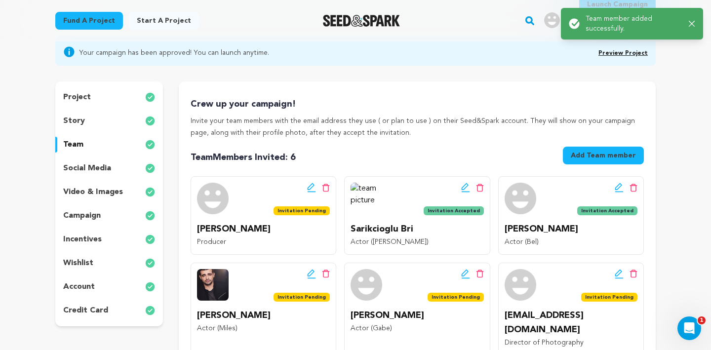
scroll to position [79, 0]
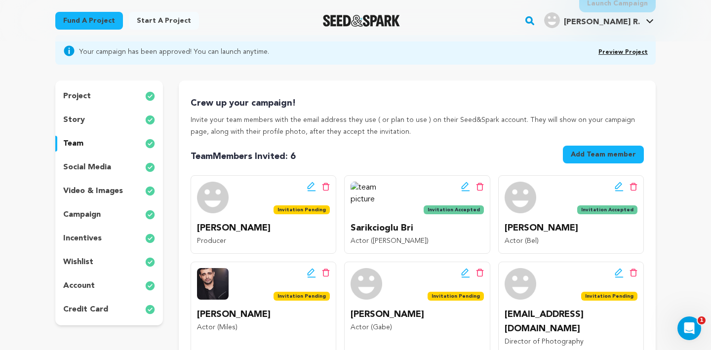
click at [310, 186] on icon at bounding box center [311, 187] width 9 height 10
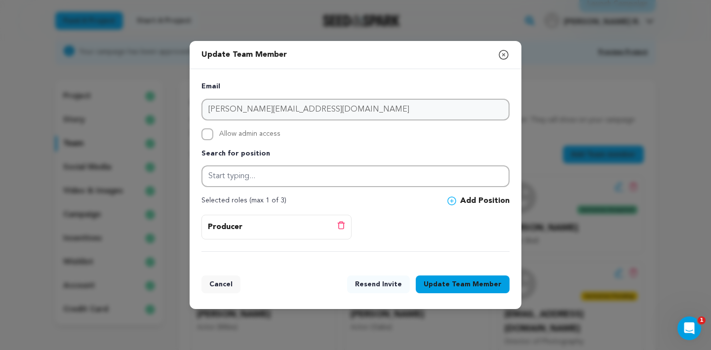
click at [389, 283] on button "Resend Invite" at bounding box center [378, 284] width 63 height 18
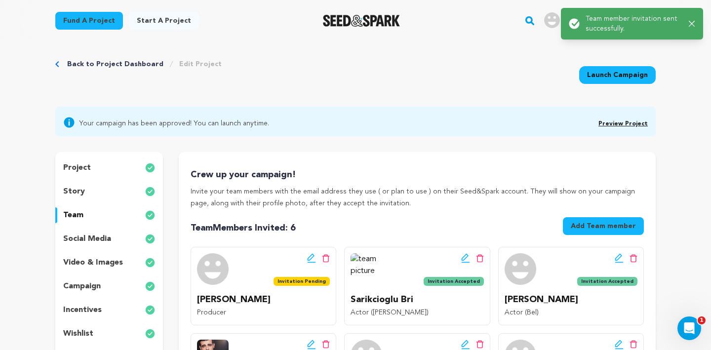
scroll to position [0, 0]
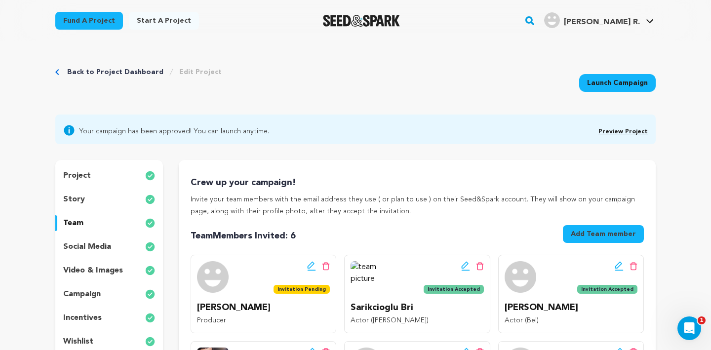
click at [98, 170] on div "project" at bounding box center [109, 176] width 108 height 16
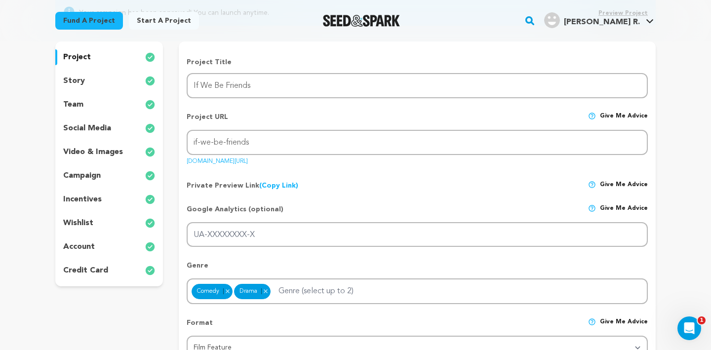
scroll to position [121, 0]
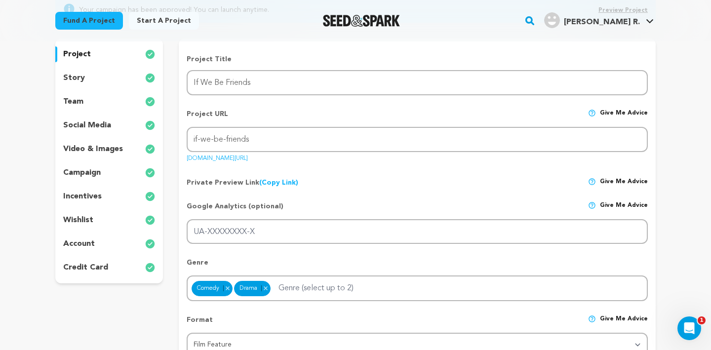
click at [277, 182] on link "(Copy Link) Copy private preview link" at bounding box center [278, 182] width 39 height 7
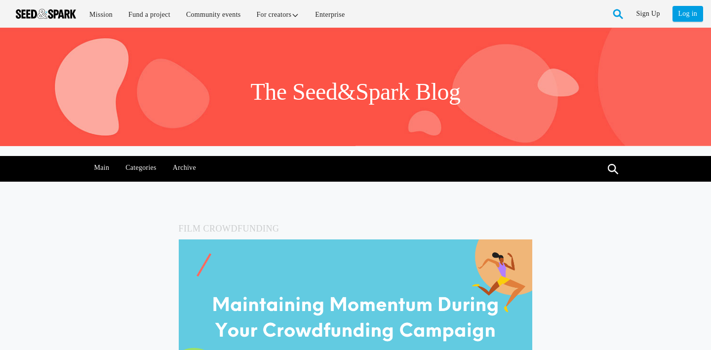
scroll to position [142, 0]
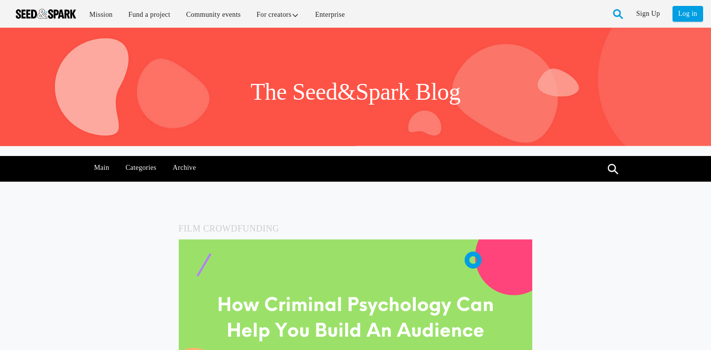
scroll to position [137, 0]
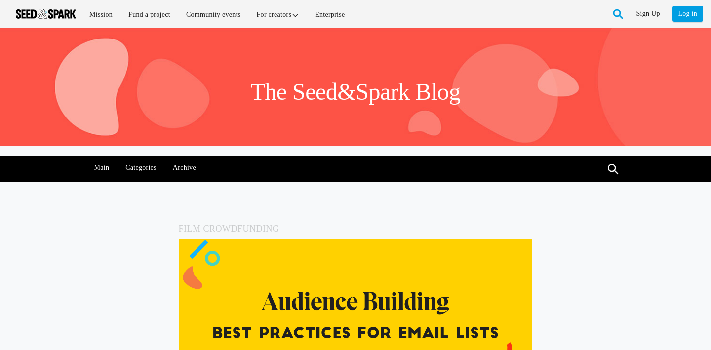
scroll to position [1292, 0]
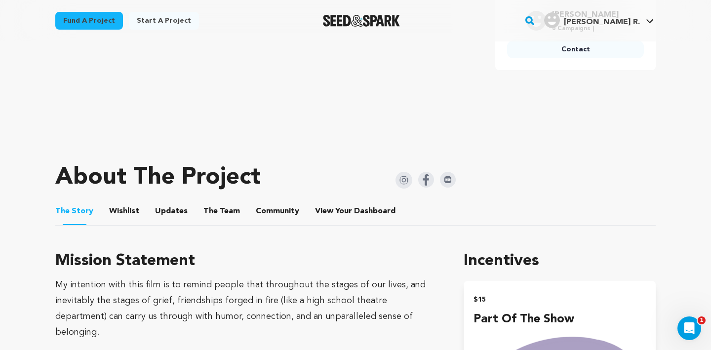
scroll to position [320, 0]
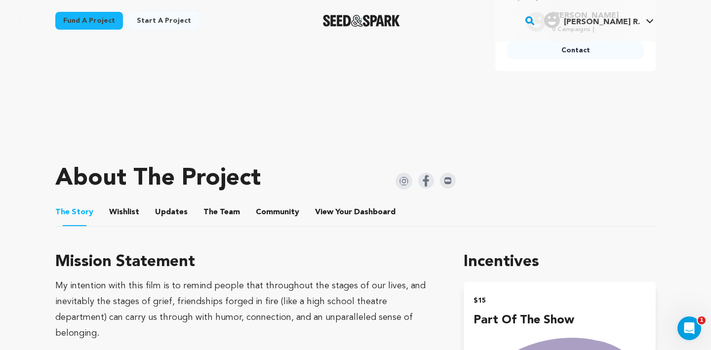
click at [225, 210] on button "The Team" at bounding box center [222, 214] width 24 height 24
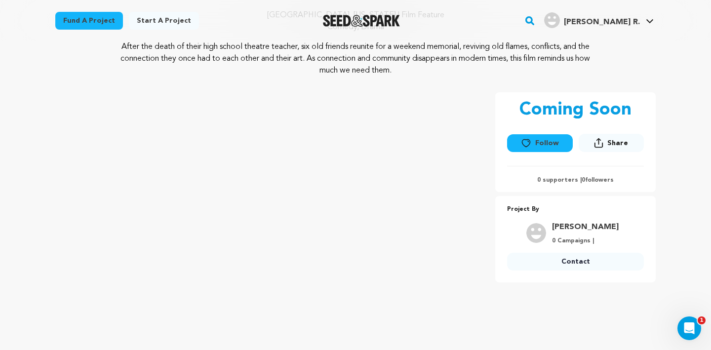
scroll to position [103, 0]
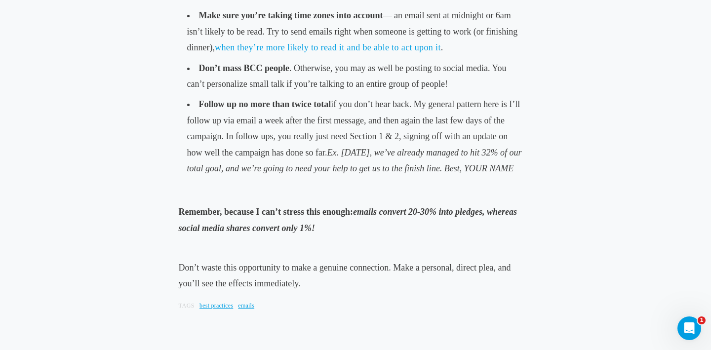
scroll to position [2960, 0]
